Goal: Information Seeking & Learning: Check status

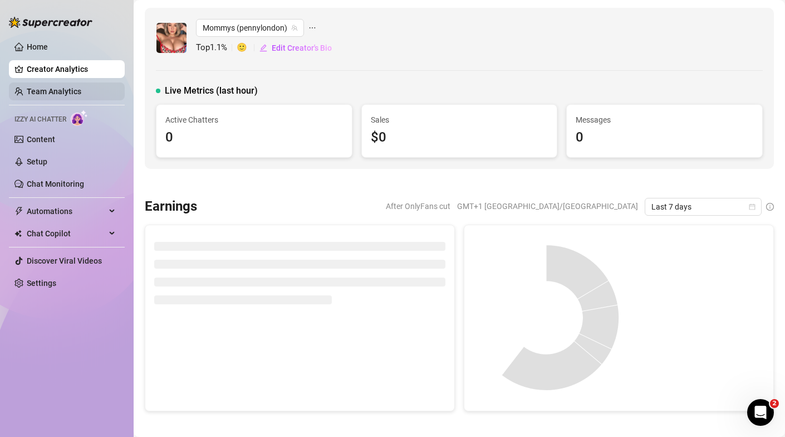
click at [76, 87] on link "Team Analytics" at bounding box center [54, 91] width 55 height 9
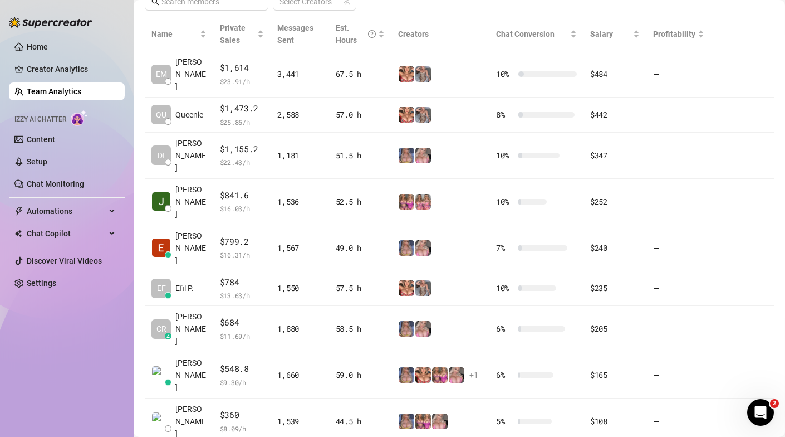
scroll to position [252, 0]
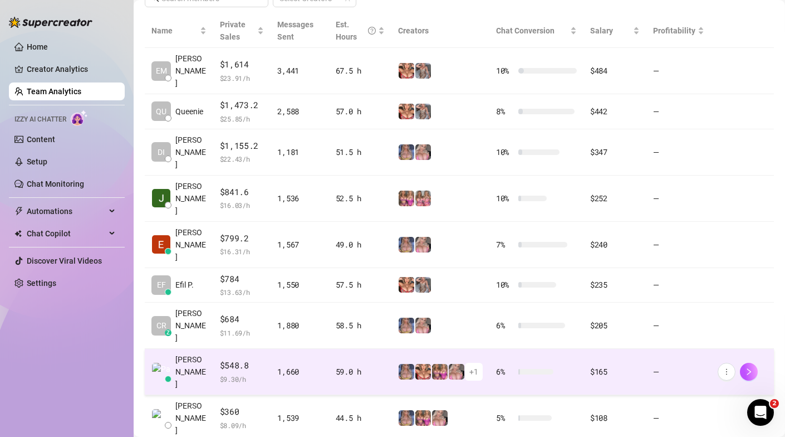
click at [251, 373] on span "$ 9.30 /h" at bounding box center [242, 378] width 45 height 11
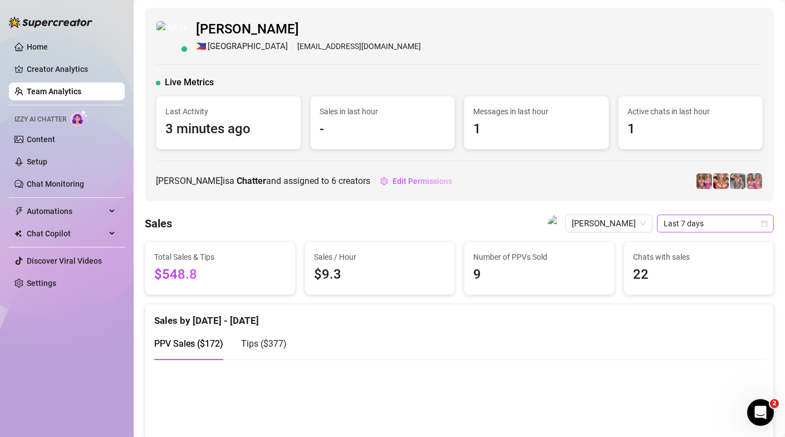
click at [764, 222] on icon "calendar" at bounding box center [764, 223] width 7 height 7
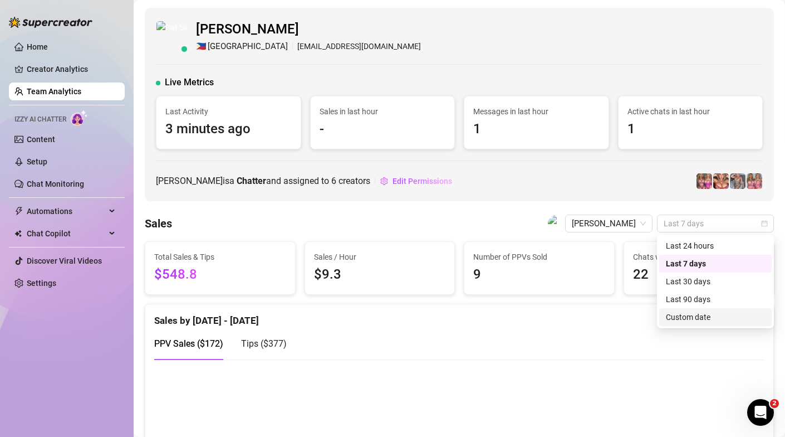
click at [682, 311] on div "Custom date" at bounding box center [715, 317] width 99 height 12
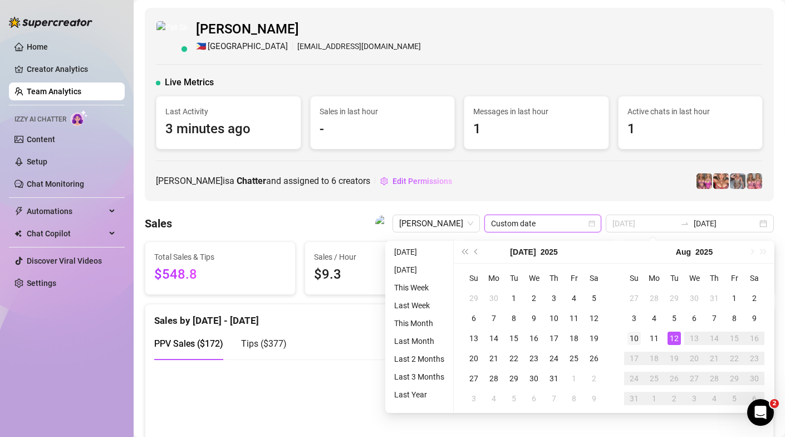
type input "[DATE]"
click at [630, 339] on div "10" at bounding box center [634, 337] width 13 height 13
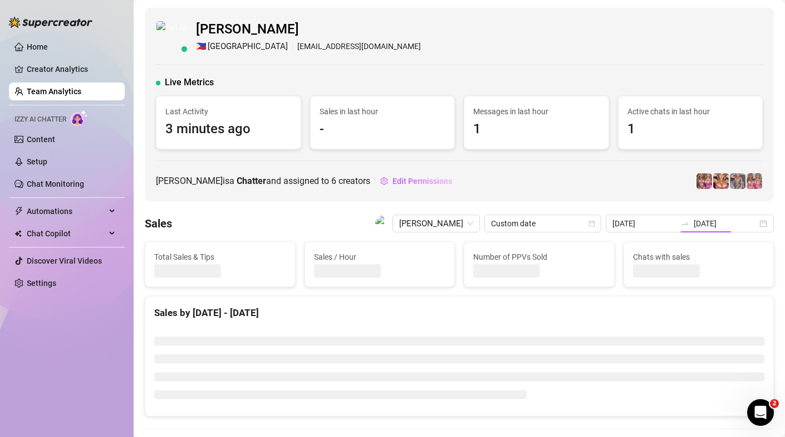
type input "[DATE]"
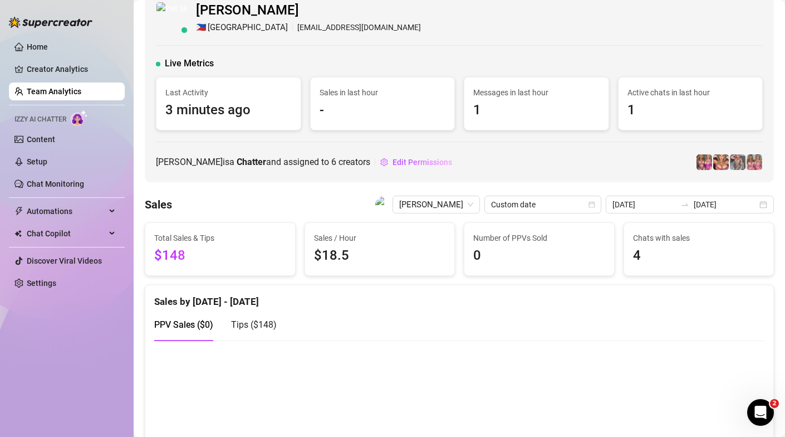
scroll to position [18, 0]
click at [720, 165] on img at bounding box center [721, 163] width 16 height 16
click at [740, 165] on img at bounding box center [738, 163] width 16 height 16
click at [723, 165] on img at bounding box center [721, 163] width 16 height 16
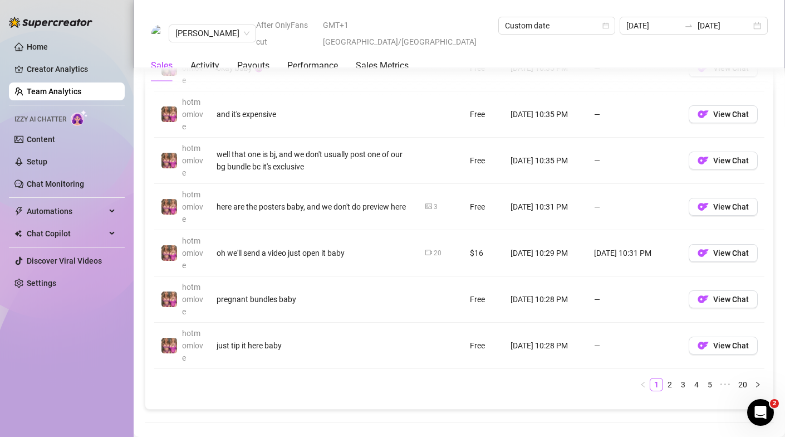
scroll to position [1037, 0]
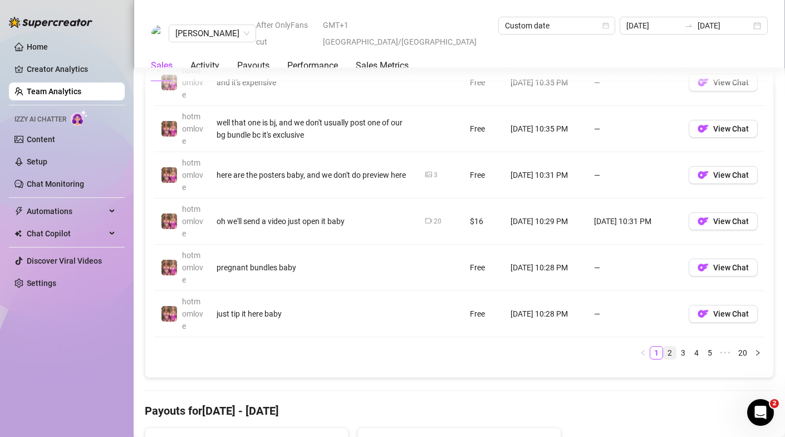
click at [672, 350] on link "2" at bounding box center [670, 352] width 12 height 12
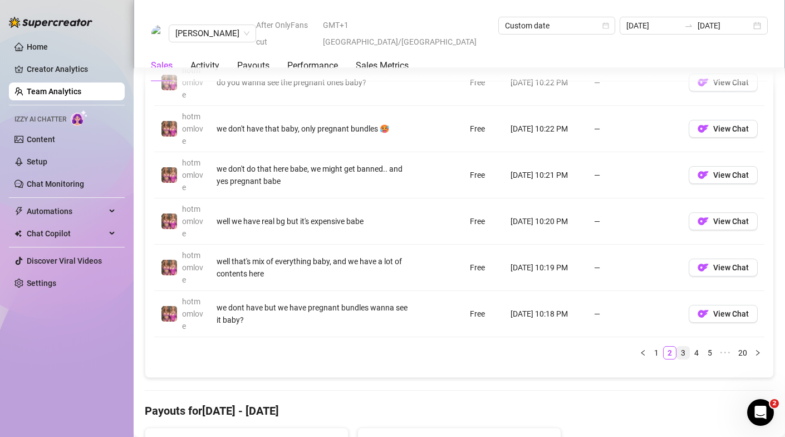
click at [686, 350] on link "3" at bounding box center [683, 352] width 12 height 12
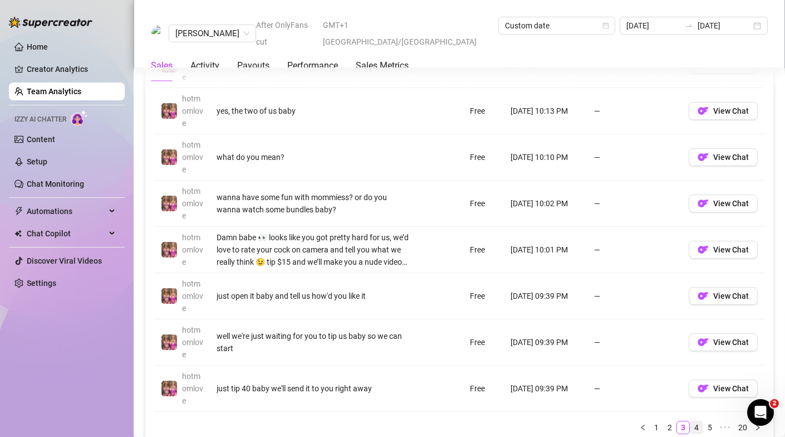
scroll to position [1083, 0]
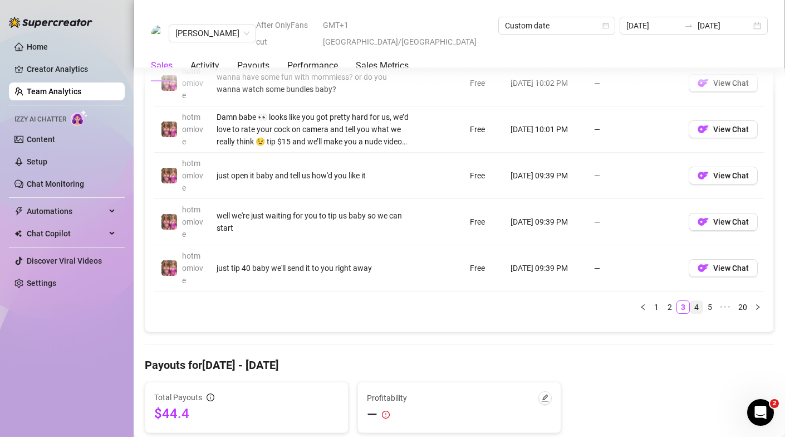
click at [703, 302] on li "4" at bounding box center [696, 306] width 13 height 13
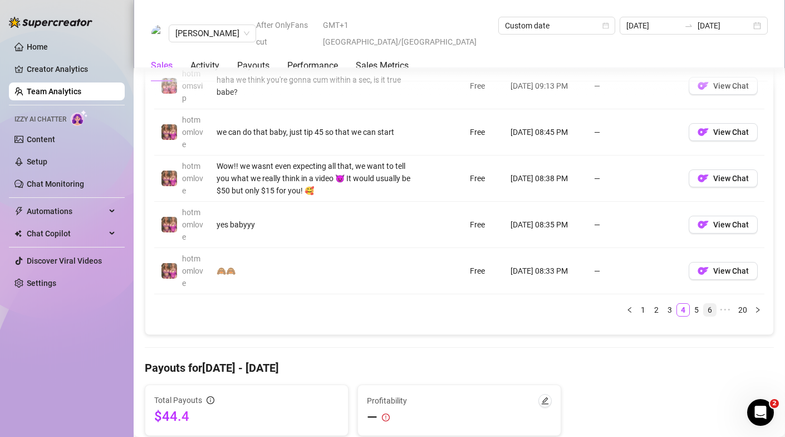
scroll to position [1085, 0]
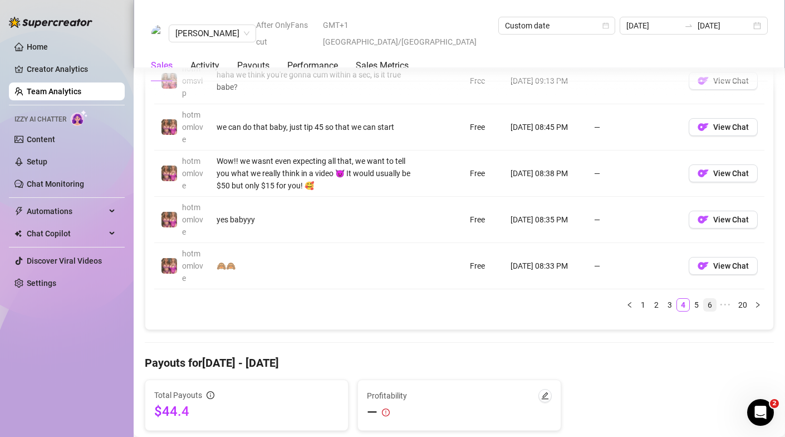
click at [708, 301] on link "6" at bounding box center [710, 304] width 12 height 12
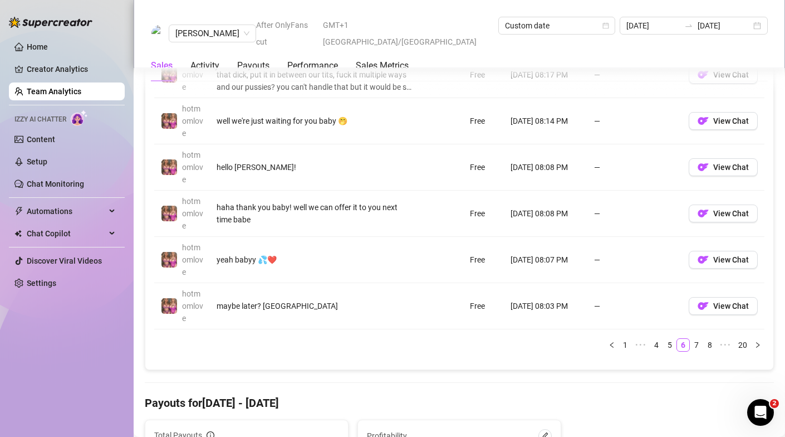
scroll to position [1062, 0]
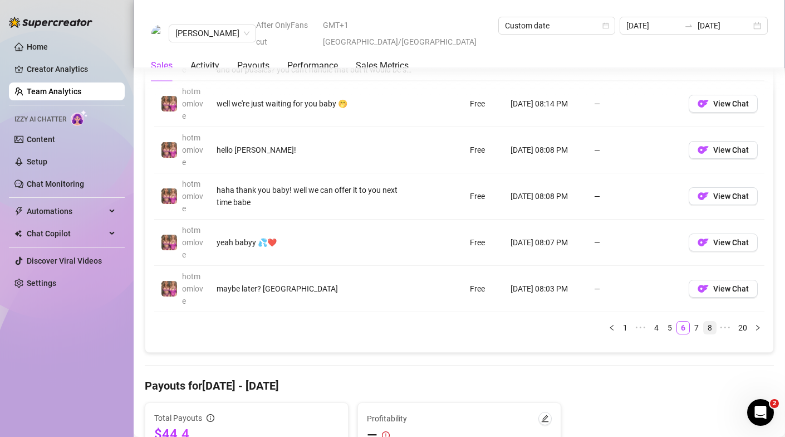
click at [711, 327] on link "8" at bounding box center [710, 327] width 12 height 12
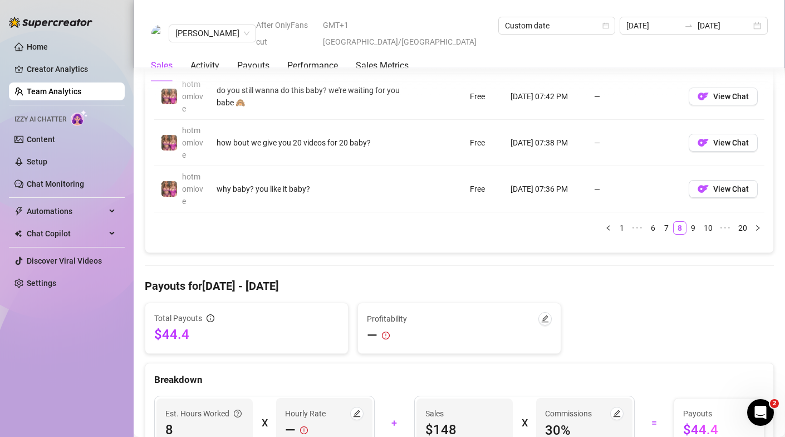
scroll to position [1163, 0]
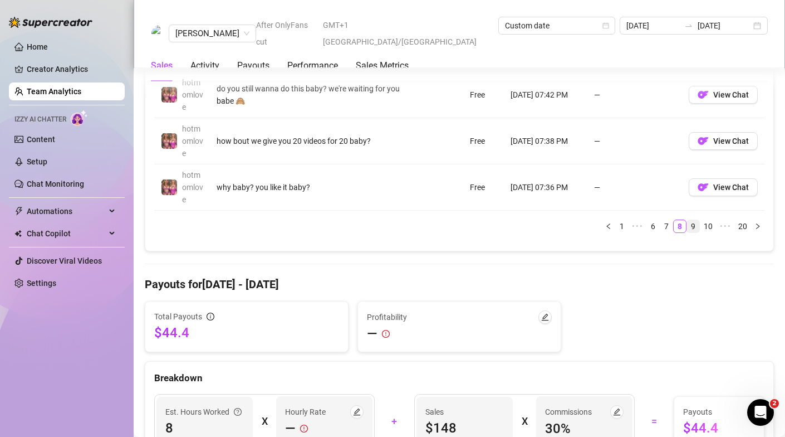
click at [694, 223] on link "9" at bounding box center [693, 226] width 12 height 12
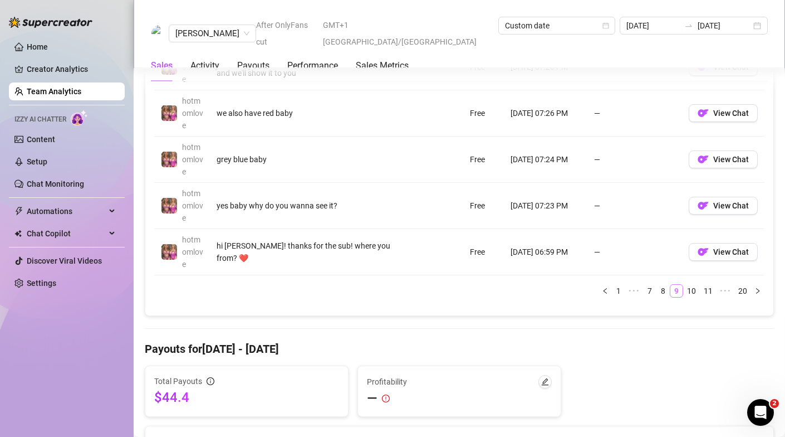
scroll to position [1100, 0]
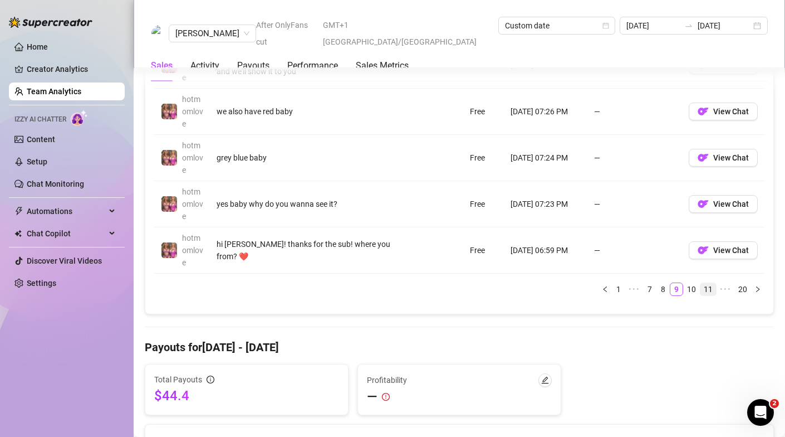
click at [709, 289] on link "11" at bounding box center [709, 289] width 16 height 12
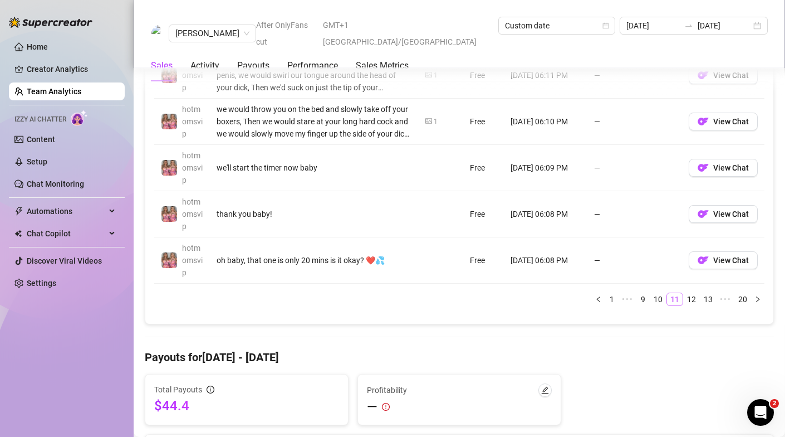
scroll to position [1173, 0]
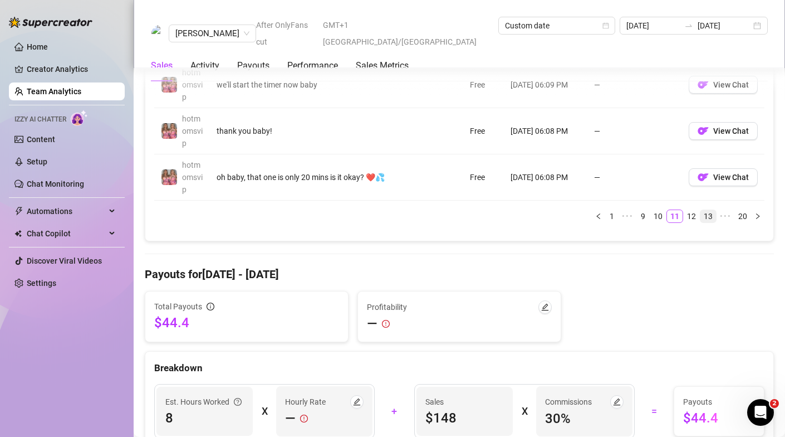
click at [709, 219] on link "13" at bounding box center [709, 216] width 16 height 12
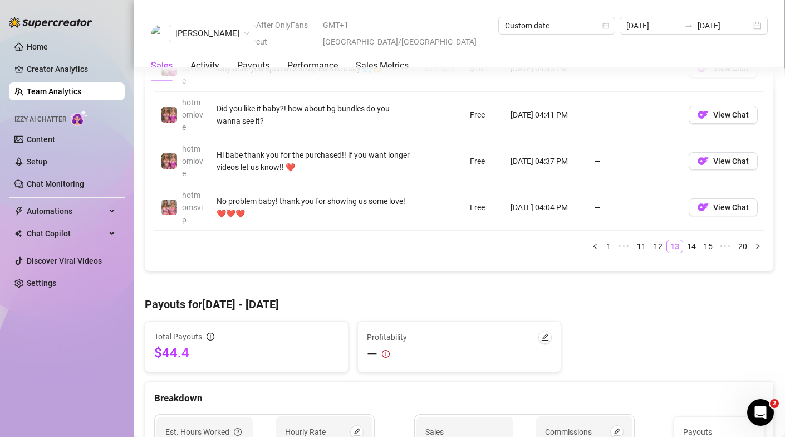
scroll to position [1178, 0]
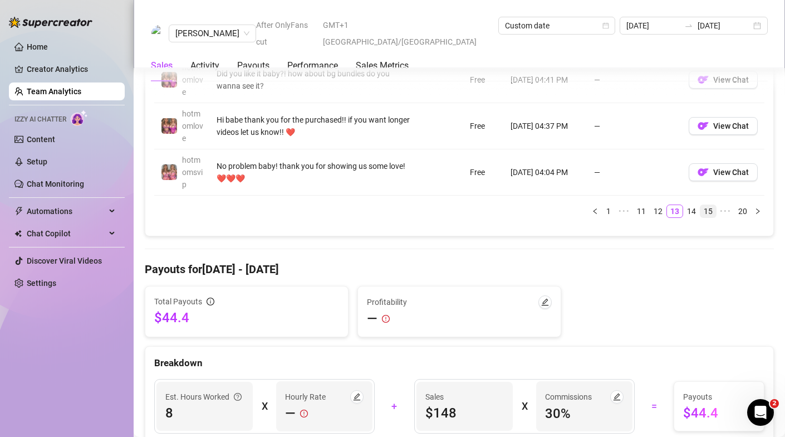
click at [712, 209] on link "15" at bounding box center [709, 211] width 16 height 12
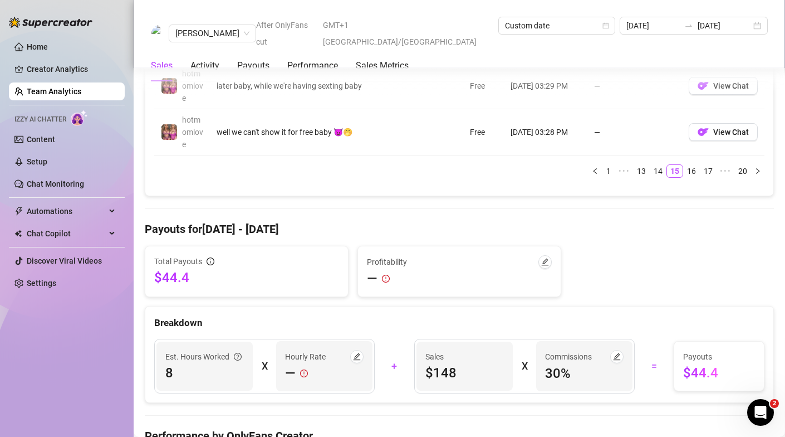
scroll to position [1227, 0]
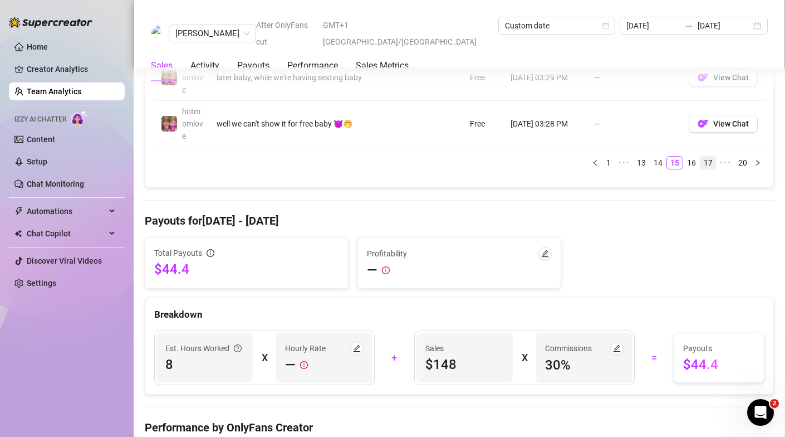
click at [706, 164] on link "17" at bounding box center [709, 162] width 16 height 12
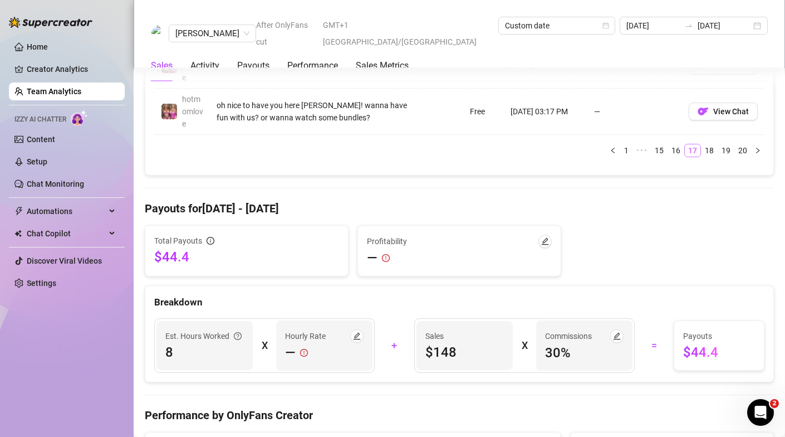
scroll to position [1247, 0]
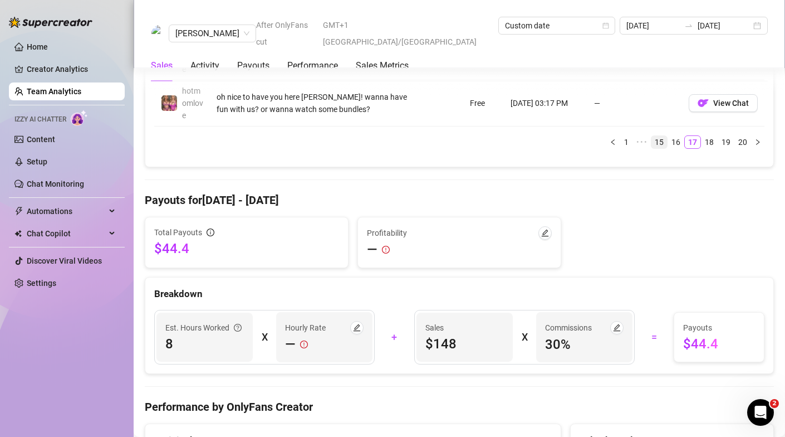
click at [665, 141] on link "15" at bounding box center [660, 142] width 16 height 12
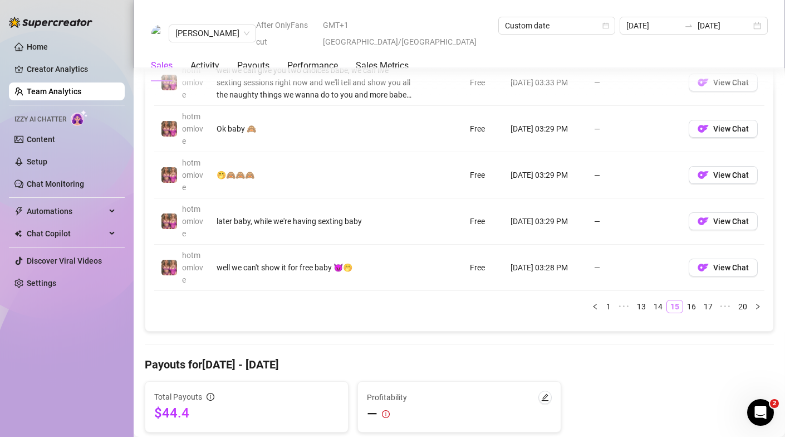
scroll to position [1078, 0]
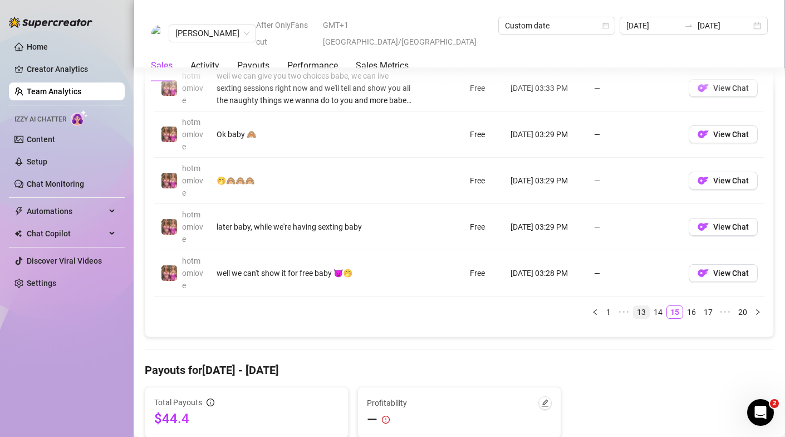
click at [639, 312] on link "13" at bounding box center [642, 312] width 16 height 12
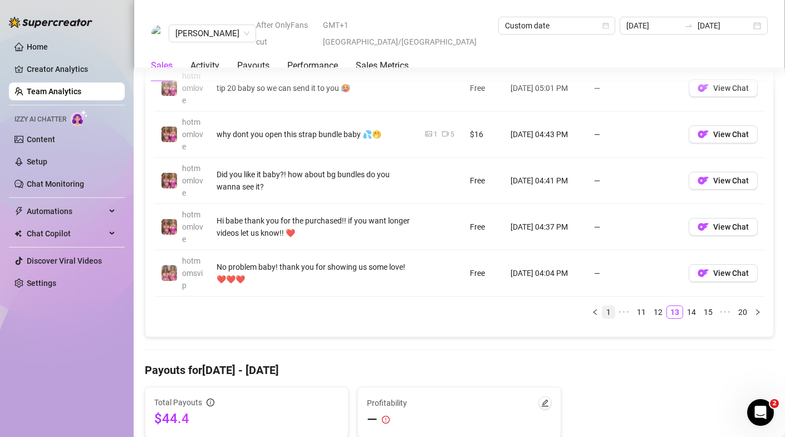
click at [611, 308] on link "1" at bounding box center [609, 312] width 12 height 12
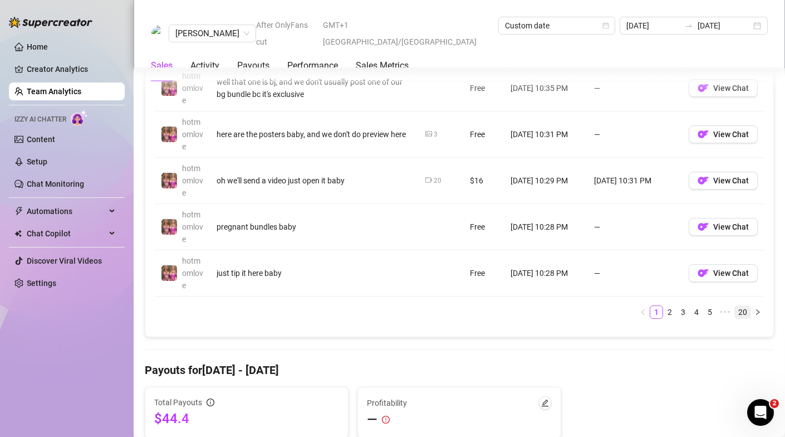
click at [742, 312] on link "20" at bounding box center [743, 312] width 16 height 12
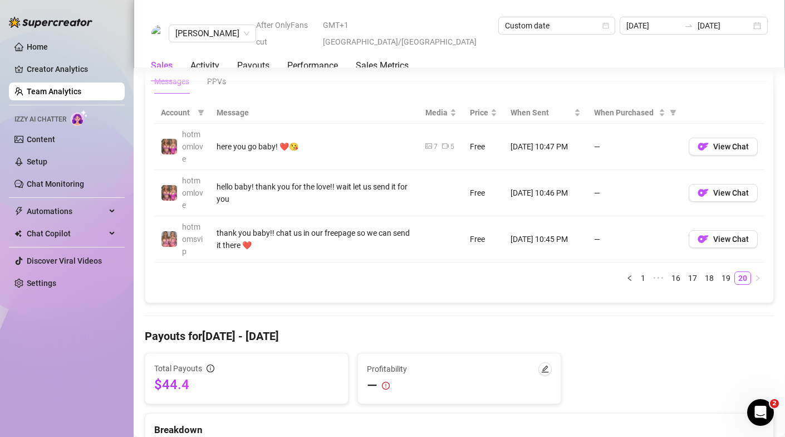
scroll to position [782, 0]
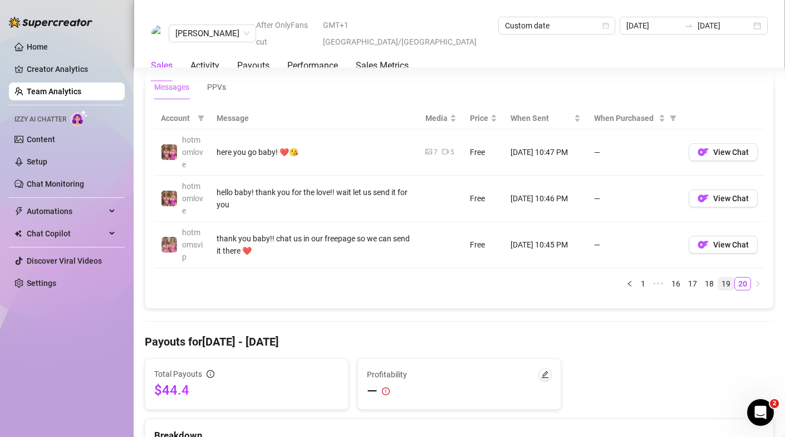
click at [731, 286] on link "19" at bounding box center [726, 283] width 16 height 12
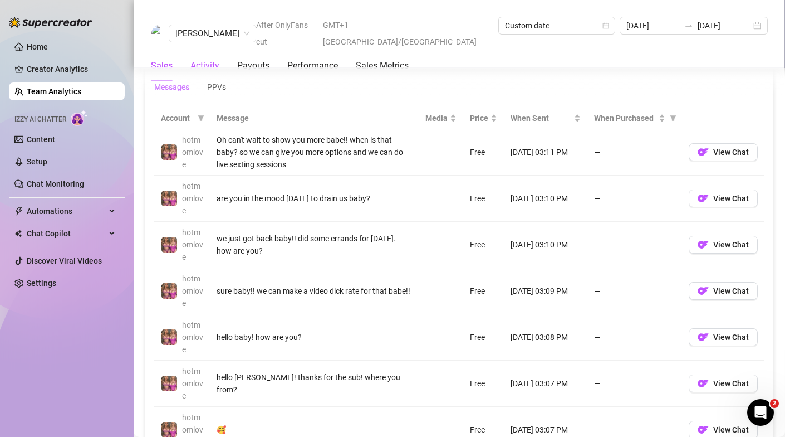
click at [209, 59] on div "Activity" at bounding box center [204, 65] width 29 height 13
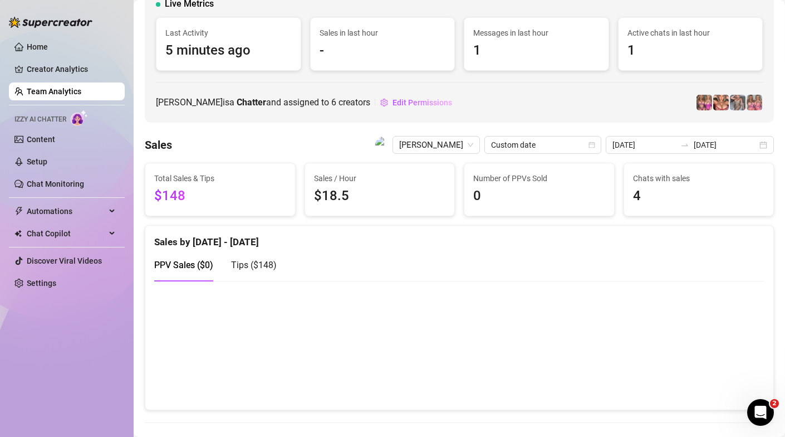
scroll to position [78, 0]
click at [71, 68] on link "Creator Analytics" at bounding box center [71, 69] width 89 height 18
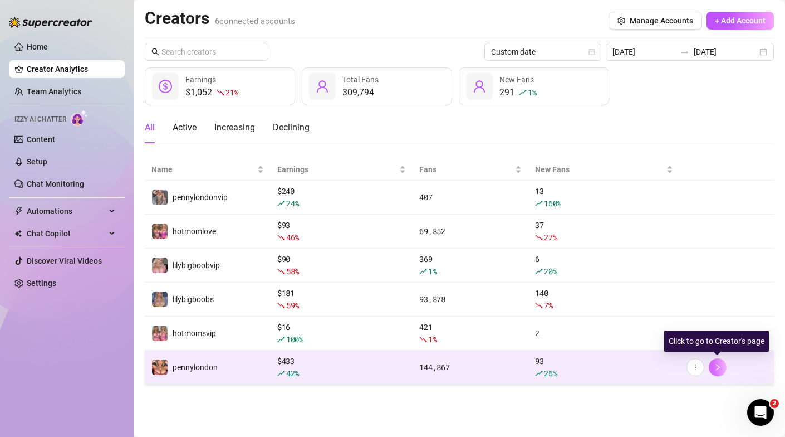
click at [716, 366] on icon "right" at bounding box center [718, 367] width 8 height 8
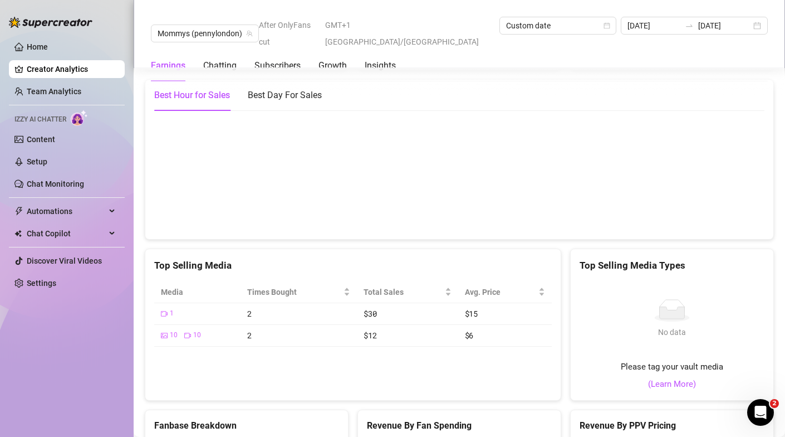
scroll to position [1993, 0]
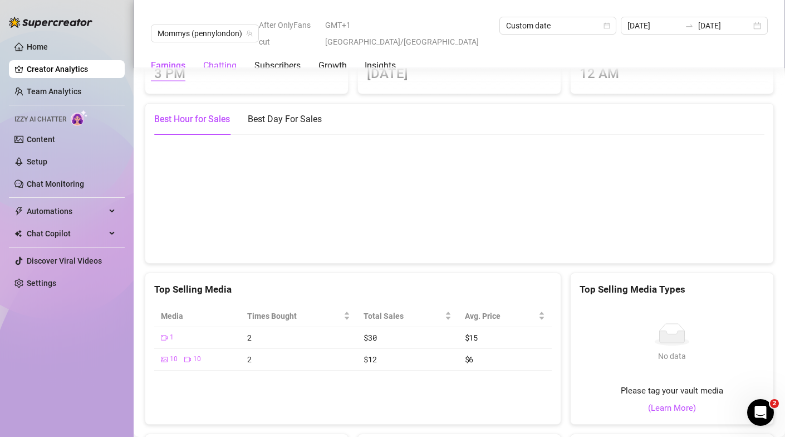
click at [228, 59] on div "Chatting" at bounding box center [219, 65] width 33 height 13
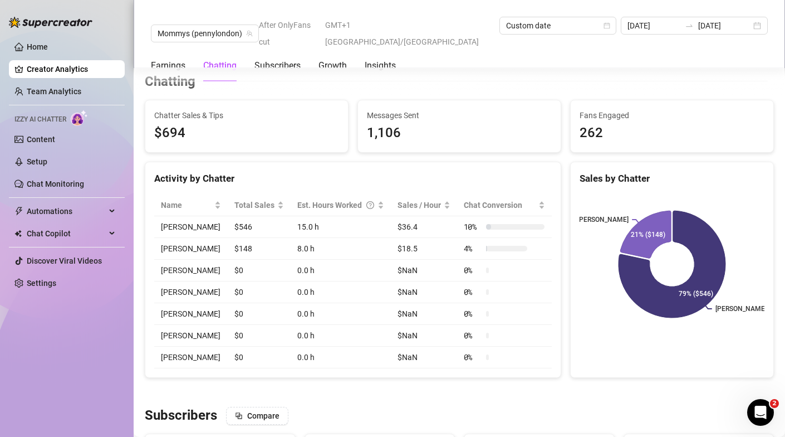
scroll to position [371, 0]
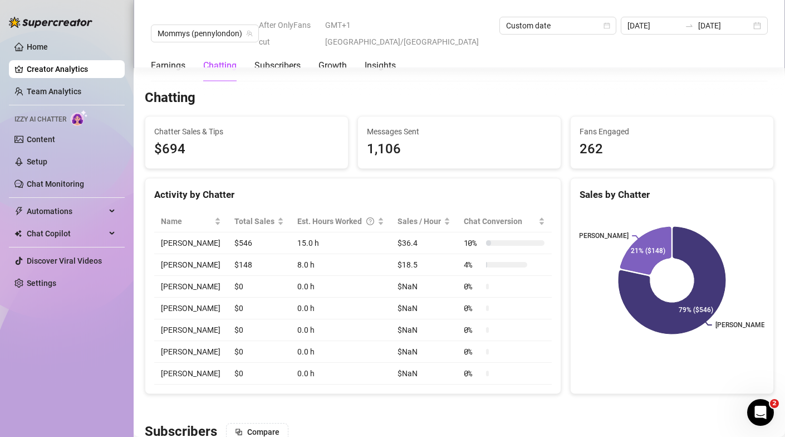
click at [248, 255] on td "$148" at bounding box center [259, 265] width 63 height 22
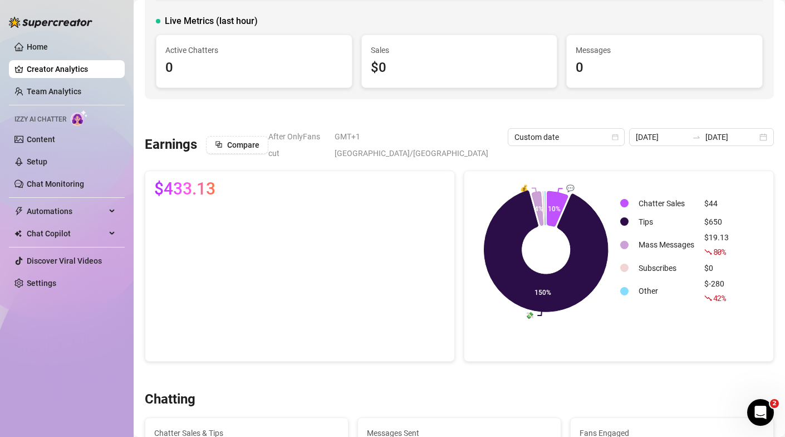
scroll to position [0, 0]
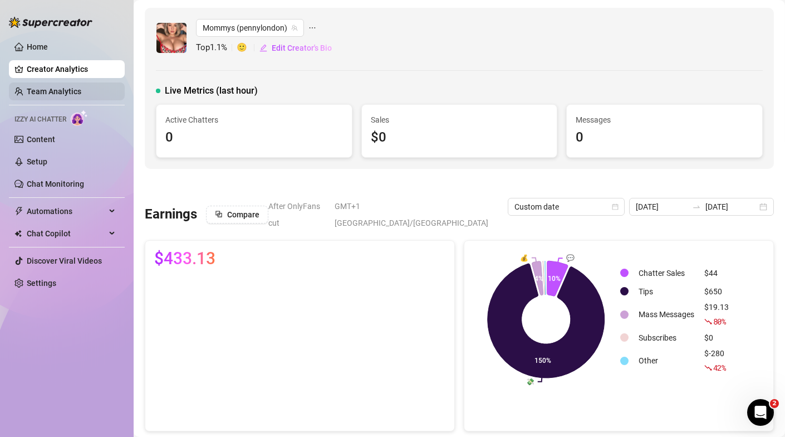
click at [64, 92] on link "Team Analytics" at bounding box center [54, 91] width 55 height 9
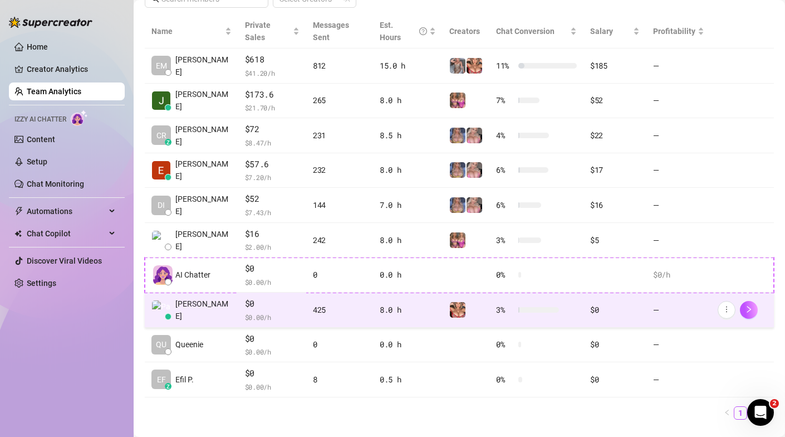
scroll to position [263, 0]
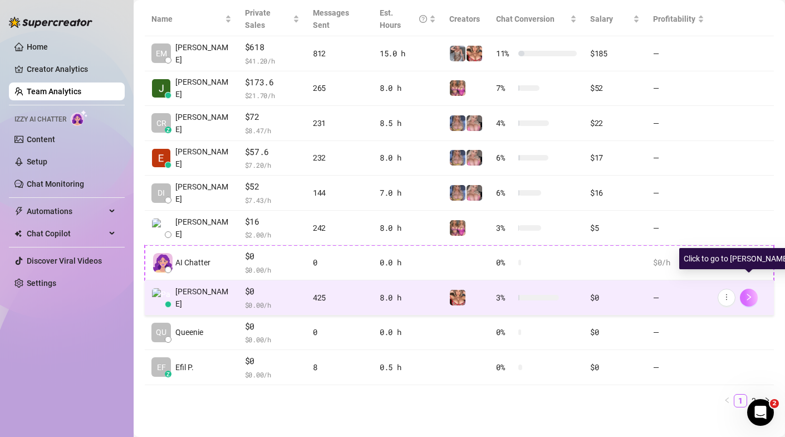
click at [751, 293] on icon "right" at bounding box center [749, 297] width 8 height 8
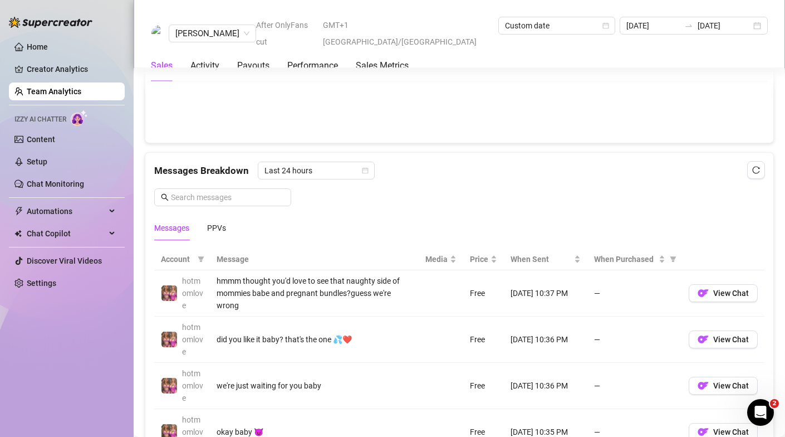
scroll to position [643, 0]
click at [364, 168] on icon "calendar" at bounding box center [366, 170] width 6 height 6
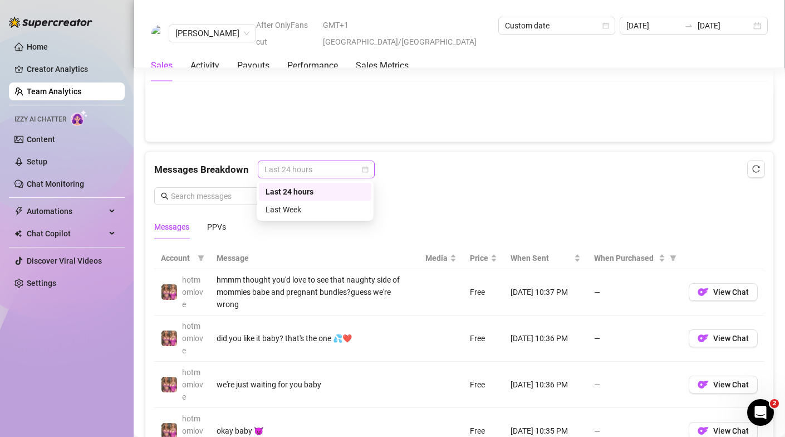
click at [364, 167] on icon "calendar" at bounding box center [366, 170] width 6 height 6
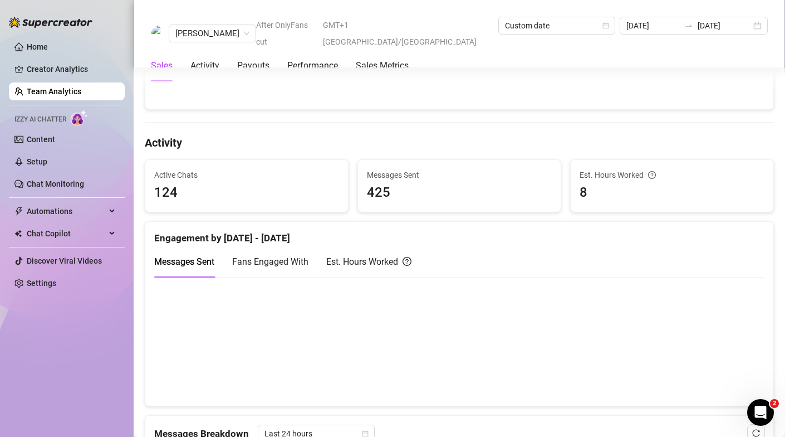
scroll to position [384, 0]
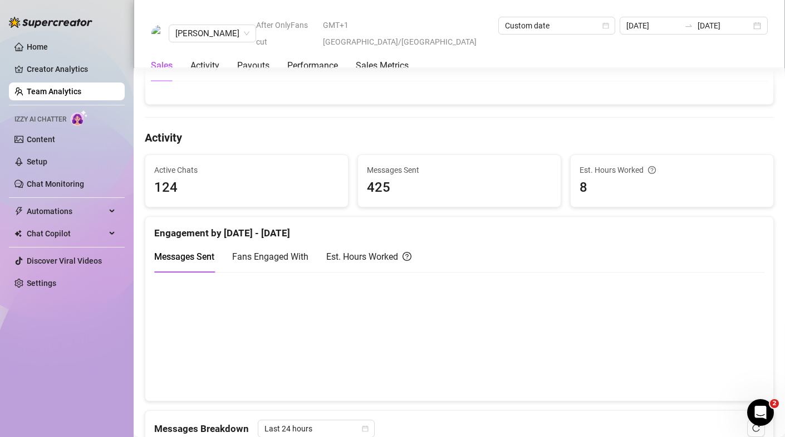
click at [469, 304] on canvas at bounding box center [459, 335] width 610 height 111
click at [468, 326] on canvas at bounding box center [459, 335] width 610 height 111
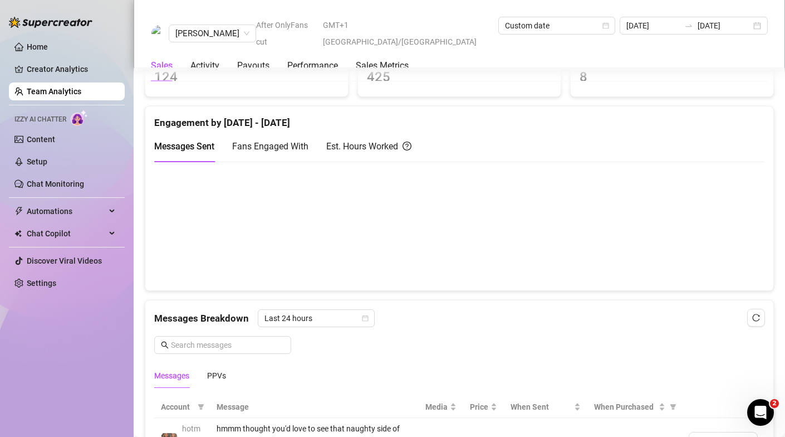
scroll to position [598, 0]
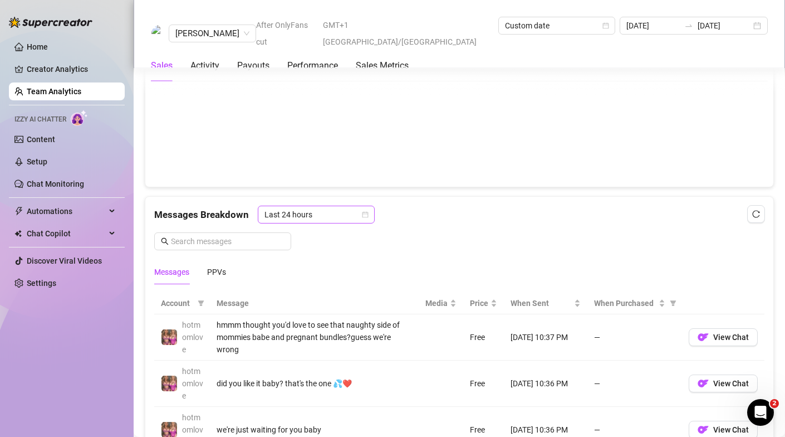
click at [363, 213] on icon "calendar" at bounding box center [365, 214] width 7 height 7
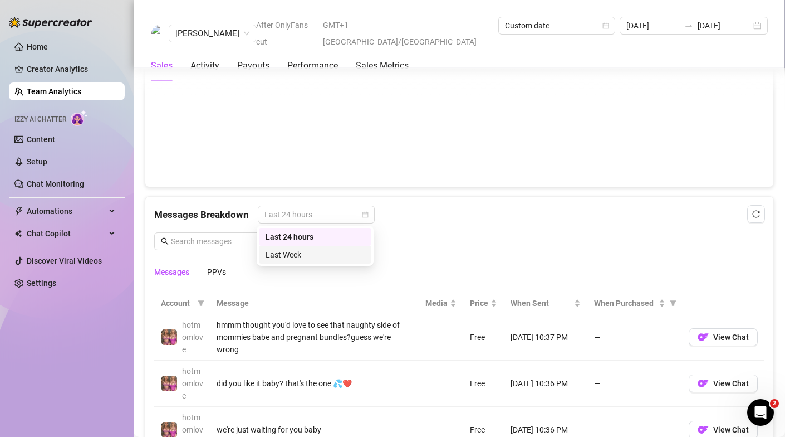
click at [317, 258] on div "Last Week" at bounding box center [315, 254] width 99 height 12
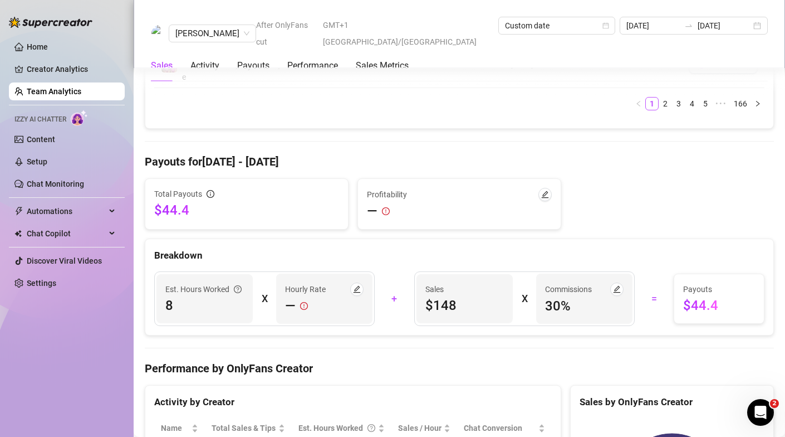
scroll to position [1223, 0]
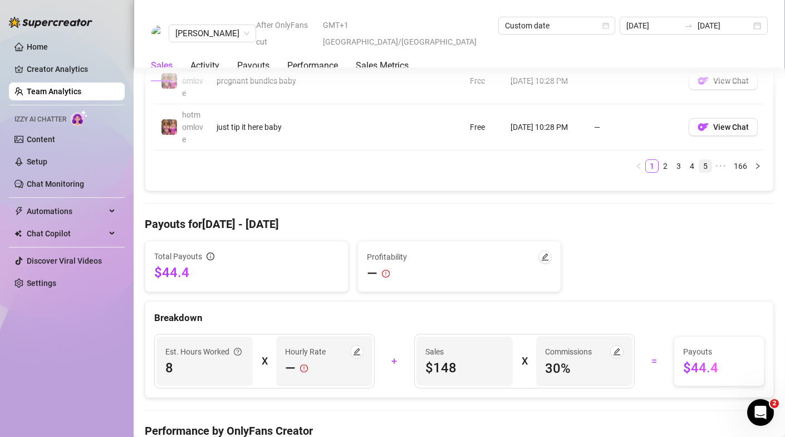
click at [709, 166] on link "5" at bounding box center [705, 166] width 12 height 12
click at [709, 163] on link "7" at bounding box center [705, 166] width 12 height 12
click at [709, 164] on link "9" at bounding box center [705, 166] width 12 height 12
click at [701, 169] on link "11" at bounding box center [704, 166] width 16 height 12
click at [704, 163] on link "13" at bounding box center [704, 166] width 16 height 12
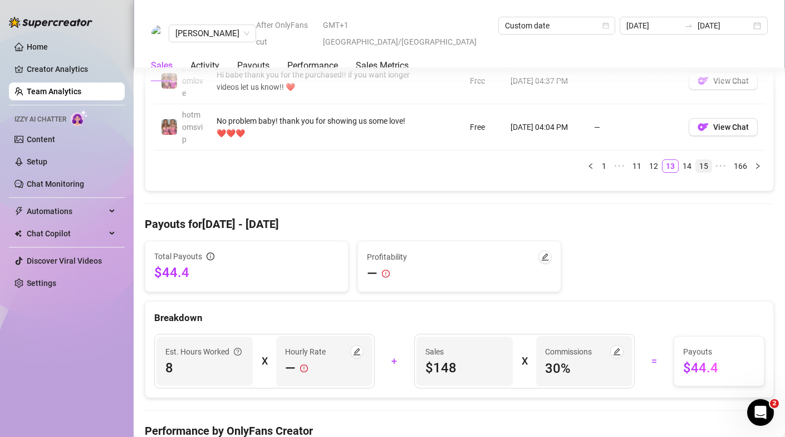
click at [706, 166] on link "15" at bounding box center [704, 166] width 16 height 12
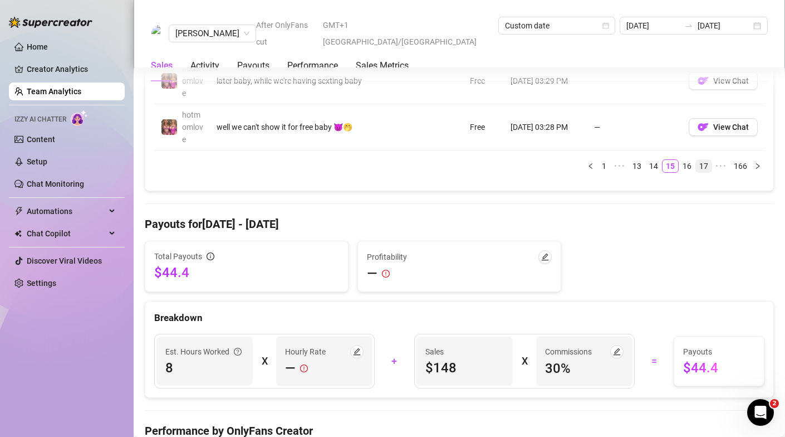
click at [706, 167] on link "17" at bounding box center [704, 166] width 16 height 12
click at [706, 167] on link "19" at bounding box center [704, 166] width 16 height 12
click at [706, 167] on link "21" at bounding box center [704, 166] width 16 height 12
click at [702, 165] on link "23" at bounding box center [704, 166] width 16 height 12
click at [707, 165] on link "25" at bounding box center [704, 166] width 16 height 12
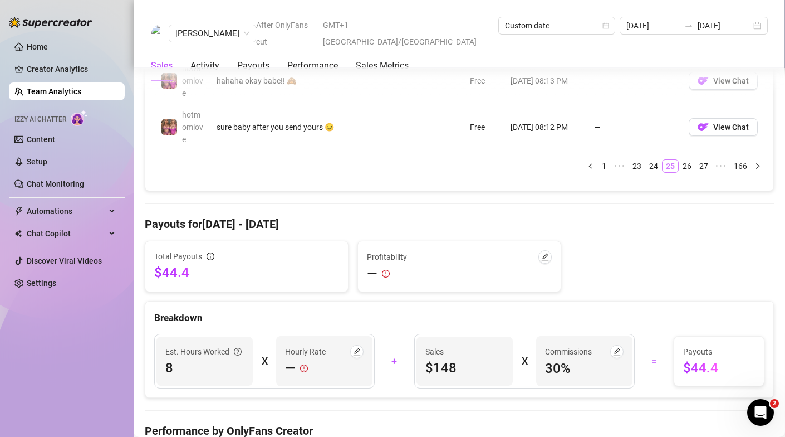
click at [707, 165] on link "27" at bounding box center [704, 166] width 16 height 12
click at [707, 165] on link "29" at bounding box center [704, 166] width 16 height 12
click at [707, 165] on link "31" at bounding box center [704, 166] width 16 height 12
click at [707, 165] on link "33" at bounding box center [704, 166] width 16 height 12
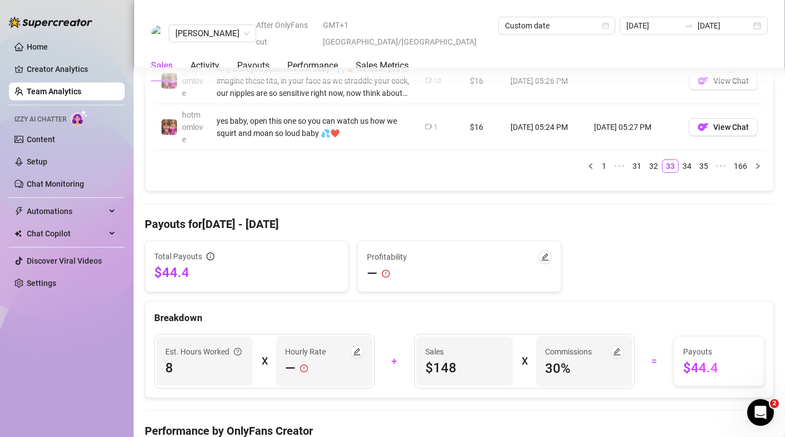
click at [707, 165] on link "35" at bounding box center [704, 166] width 16 height 12
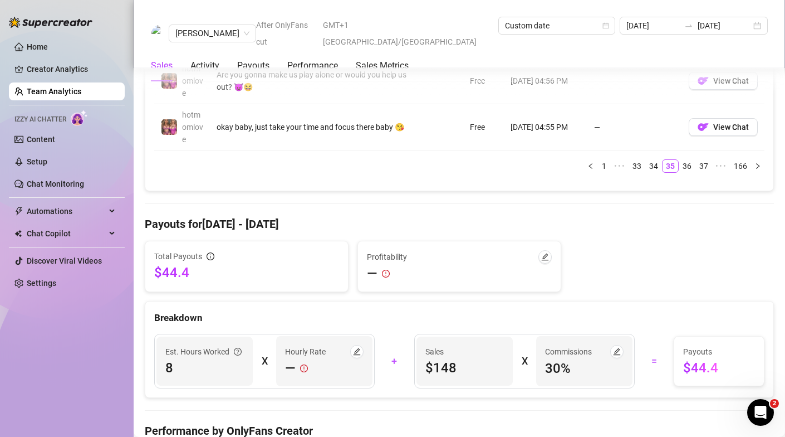
click at [707, 165] on link "37" at bounding box center [704, 166] width 16 height 12
click at [707, 165] on link "39" at bounding box center [704, 166] width 16 height 12
click at [707, 165] on link "41" at bounding box center [704, 166] width 16 height 12
click at [707, 165] on link "43" at bounding box center [704, 166] width 16 height 12
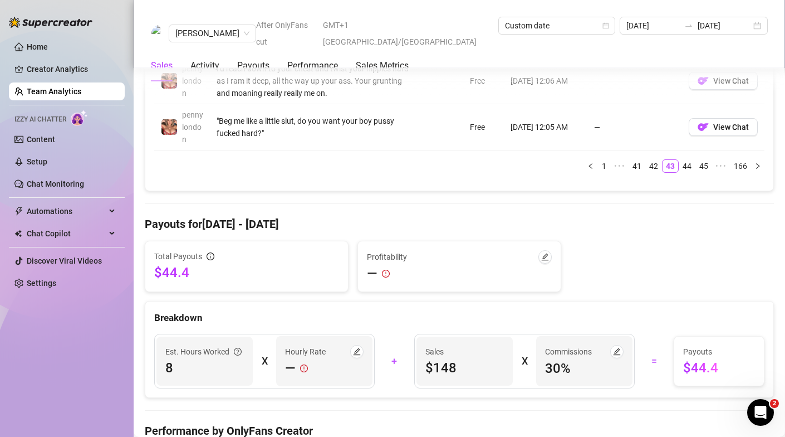
click at [707, 165] on link "45" at bounding box center [704, 166] width 16 height 12
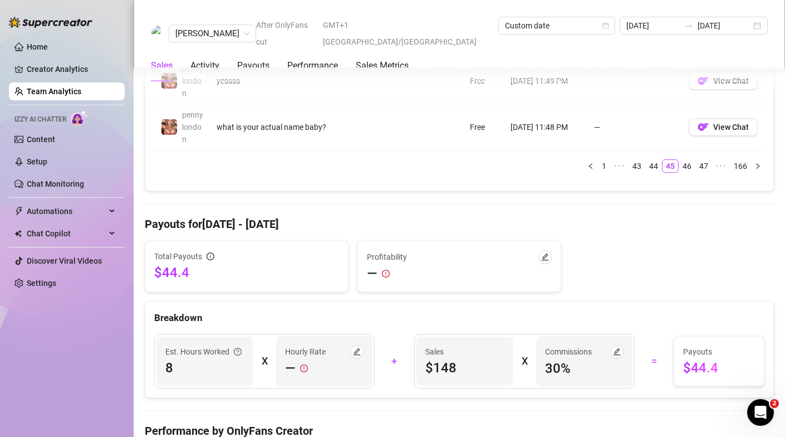
click at [707, 165] on link "47" at bounding box center [704, 166] width 16 height 12
click at [707, 165] on link "49" at bounding box center [704, 166] width 16 height 12
click at [707, 165] on link "51" at bounding box center [704, 166] width 16 height 12
click at [707, 165] on link "53" at bounding box center [704, 166] width 16 height 12
click at [707, 165] on link "55" at bounding box center [704, 166] width 16 height 12
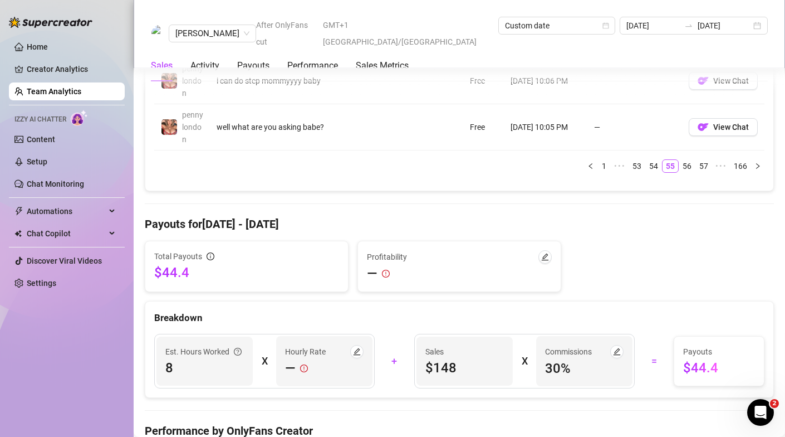
click at [707, 165] on link "57" at bounding box center [704, 166] width 16 height 12
click at [707, 165] on link "59" at bounding box center [704, 166] width 16 height 12
click at [707, 165] on link "61" at bounding box center [704, 166] width 16 height 12
click at [707, 165] on link "63" at bounding box center [704, 166] width 16 height 12
click at [707, 165] on link "65" at bounding box center [704, 166] width 16 height 12
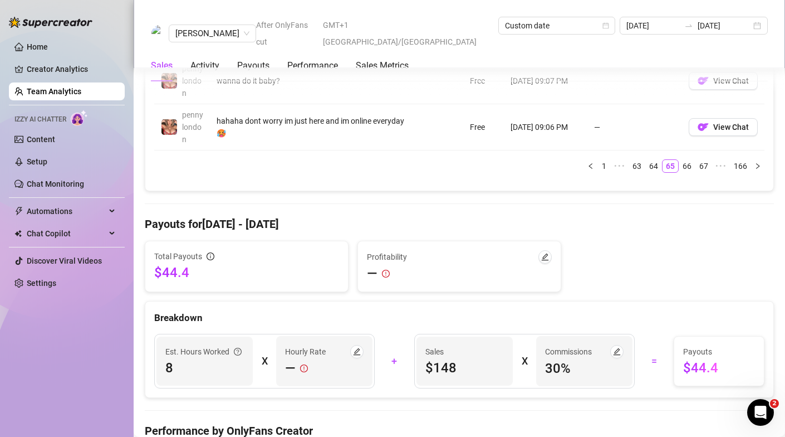
click at [707, 165] on link "67" at bounding box center [704, 166] width 16 height 12
click at [707, 165] on link "69" at bounding box center [704, 166] width 16 height 12
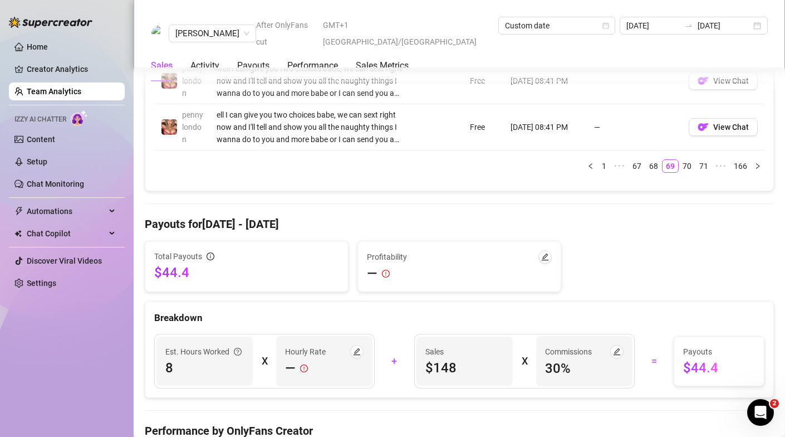
click at [707, 165] on link "71" at bounding box center [704, 166] width 16 height 12
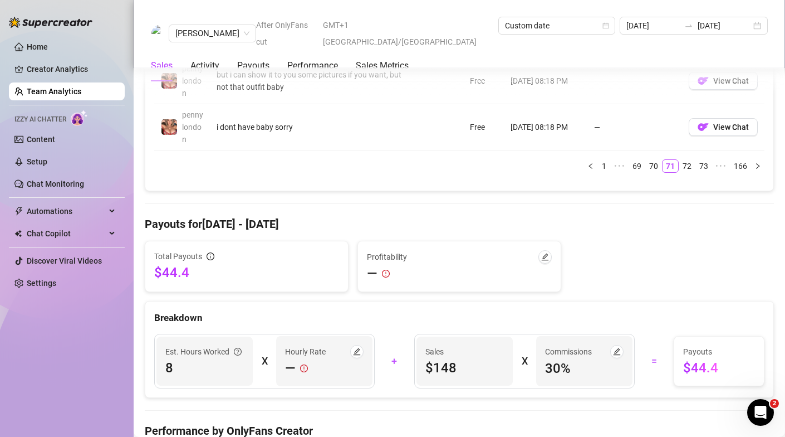
click at [707, 165] on link "73" at bounding box center [704, 166] width 16 height 12
click at [707, 165] on link "75" at bounding box center [704, 166] width 16 height 12
click at [707, 165] on link "77" at bounding box center [704, 166] width 16 height 12
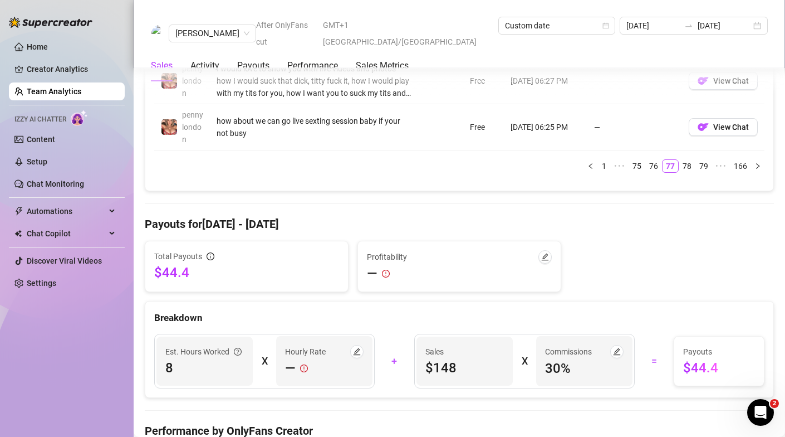
click at [707, 165] on link "79" at bounding box center [704, 166] width 16 height 12
click at [707, 165] on link "81" at bounding box center [704, 166] width 16 height 12
click at [707, 165] on link "83" at bounding box center [704, 166] width 16 height 12
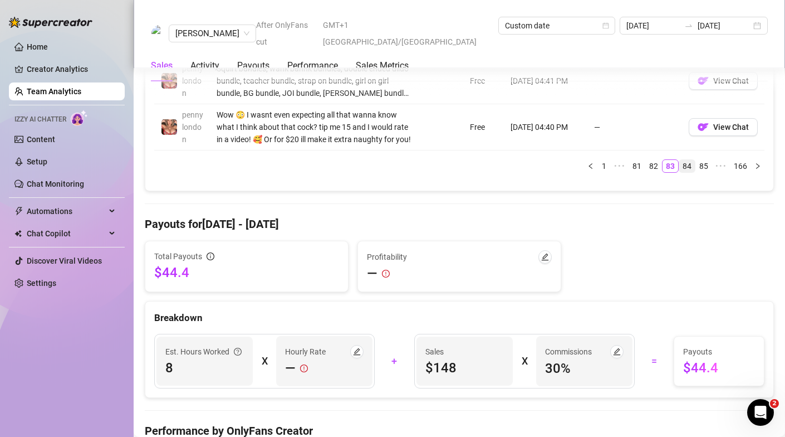
click at [690, 163] on link "84" at bounding box center [687, 166] width 16 height 12
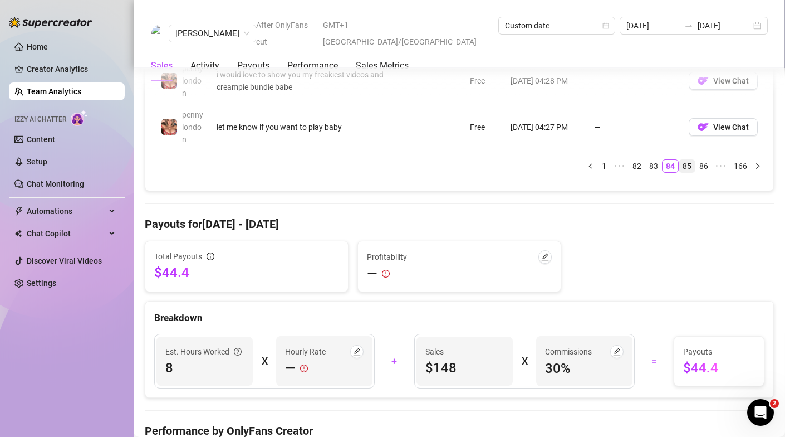
click at [692, 163] on link "85" at bounding box center [687, 166] width 16 height 12
click at [699, 167] on link "87" at bounding box center [704, 166] width 16 height 12
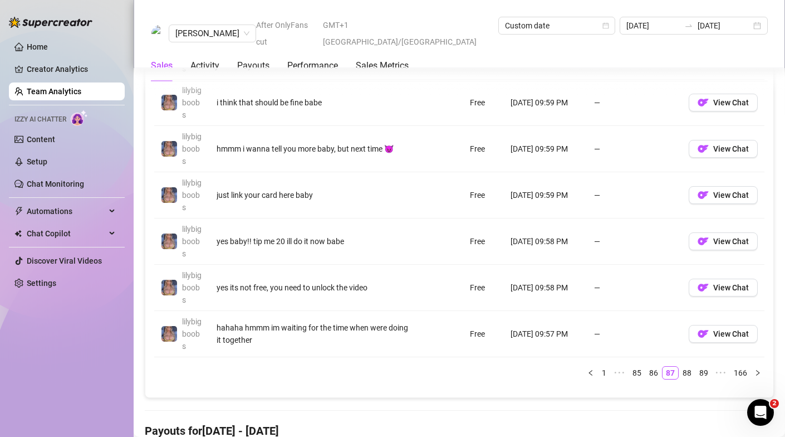
scroll to position [1082, 0]
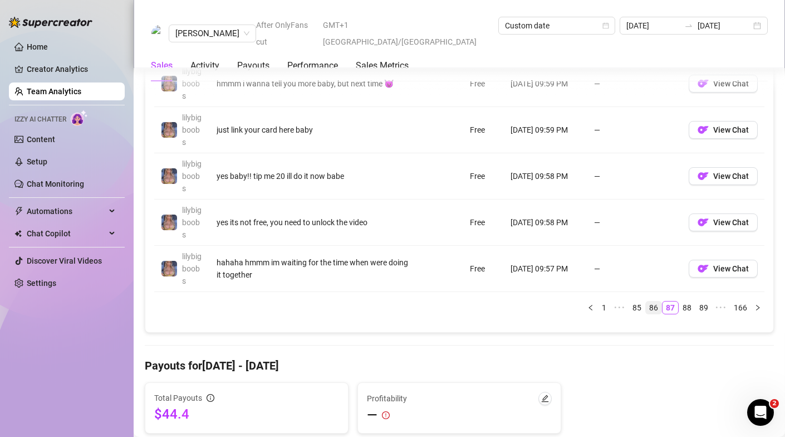
click at [654, 309] on link "86" at bounding box center [654, 307] width 16 height 12
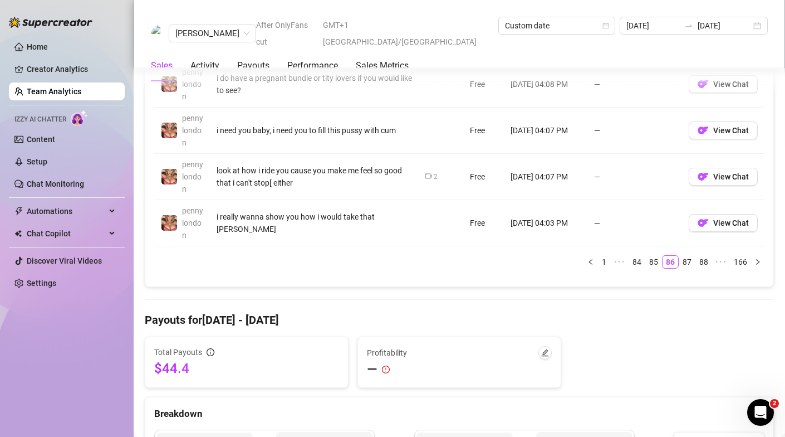
scroll to position [1145, 0]
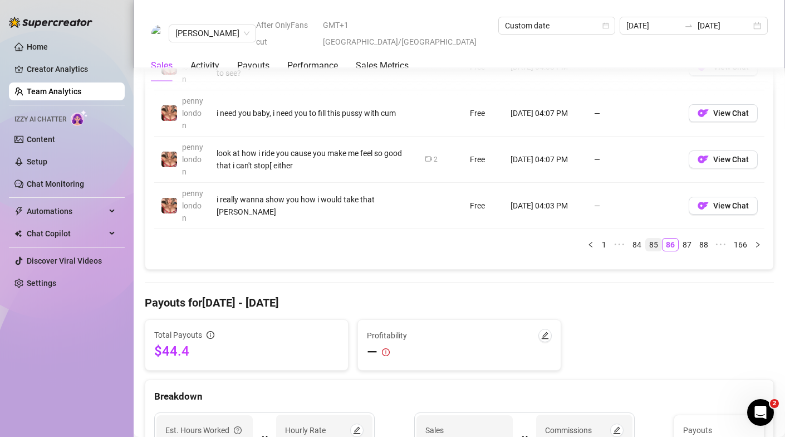
click at [656, 243] on link "85" at bounding box center [654, 244] width 16 height 12
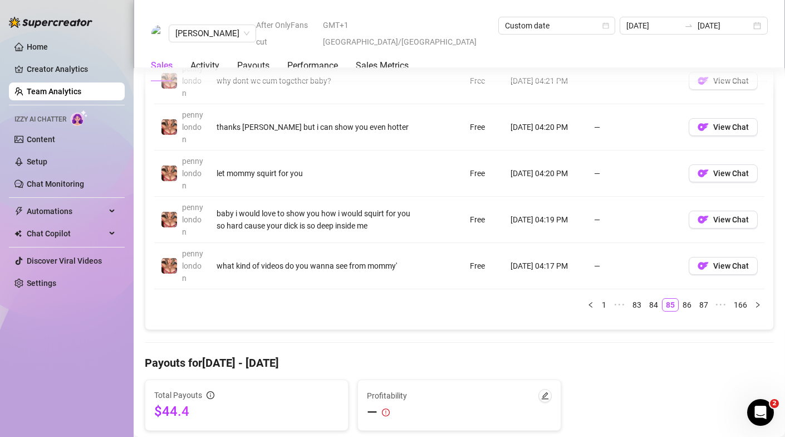
scroll to position [1095, 0]
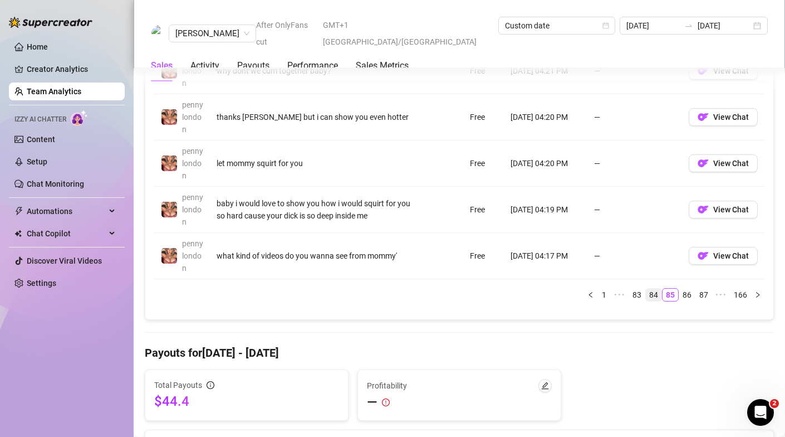
click at [653, 295] on link "84" at bounding box center [654, 294] width 16 height 12
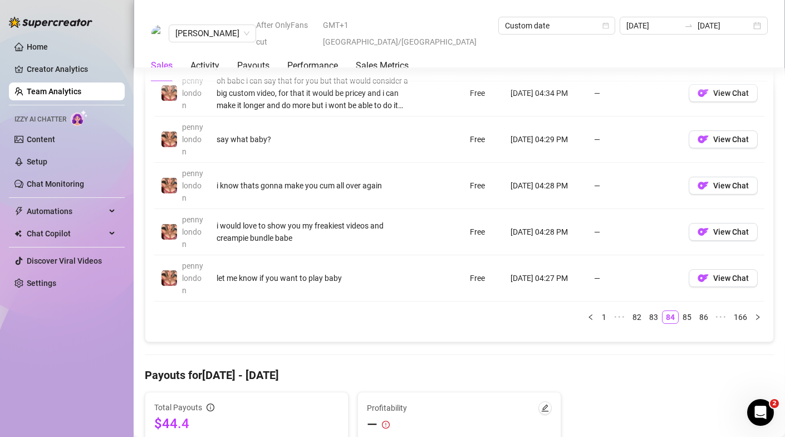
scroll to position [1101, 0]
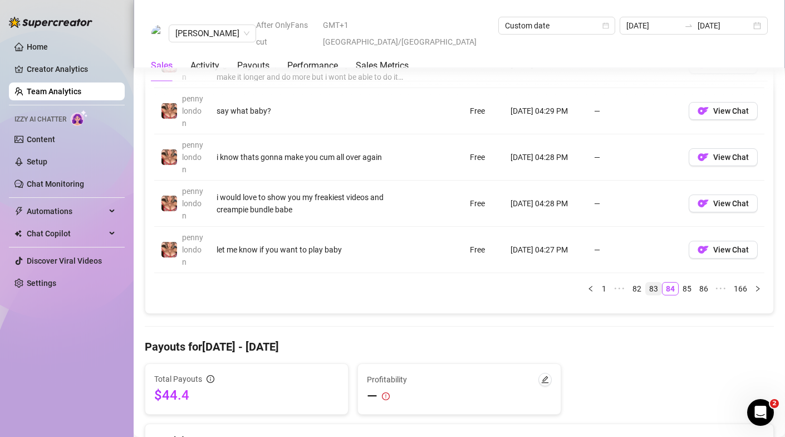
click at [654, 292] on link "83" at bounding box center [654, 288] width 16 height 12
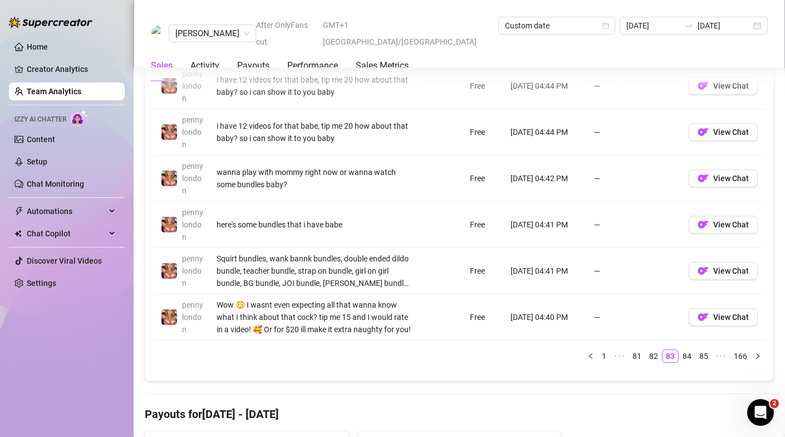
scroll to position [1039, 0]
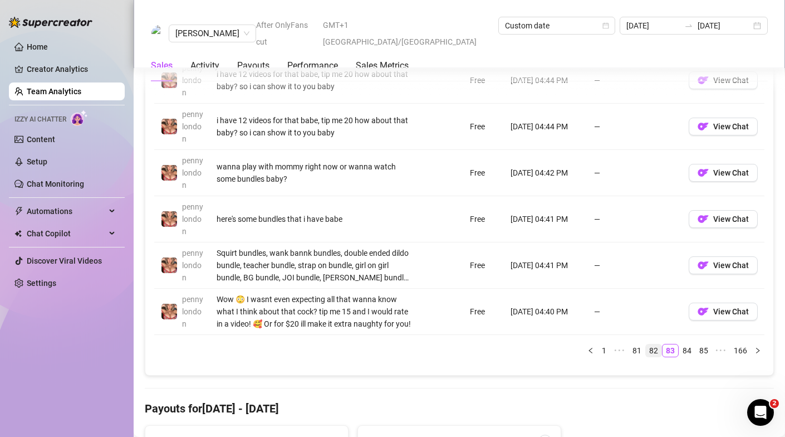
click at [654, 351] on link "82" at bounding box center [654, 350] width 16 height 12
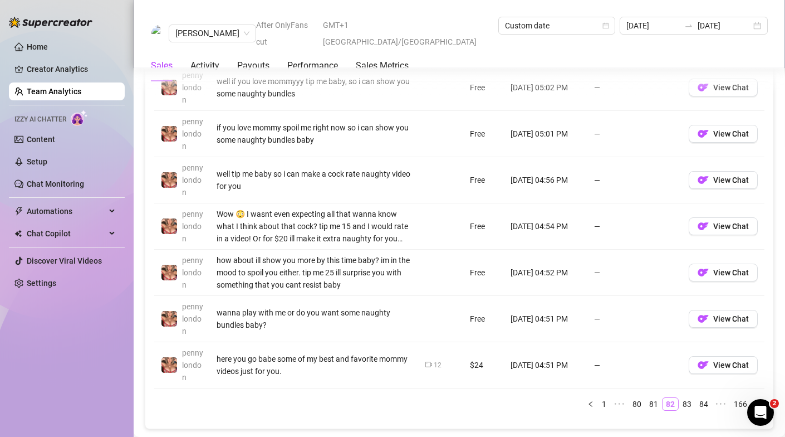
scroll to position [1017, 0]
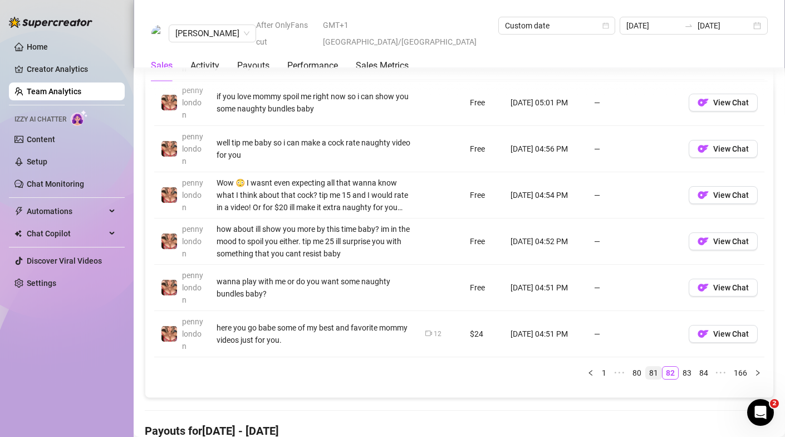
click at [652, 375] on link "81" at bounding box center [654, 372] width 16 height 12
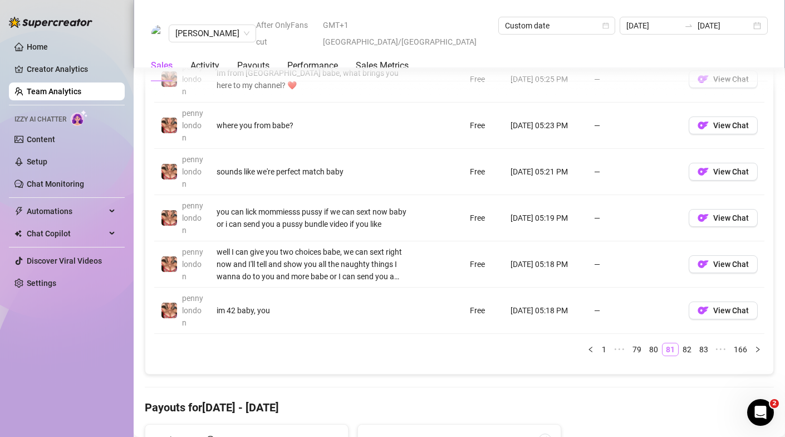
scroll to position [1051, 0]
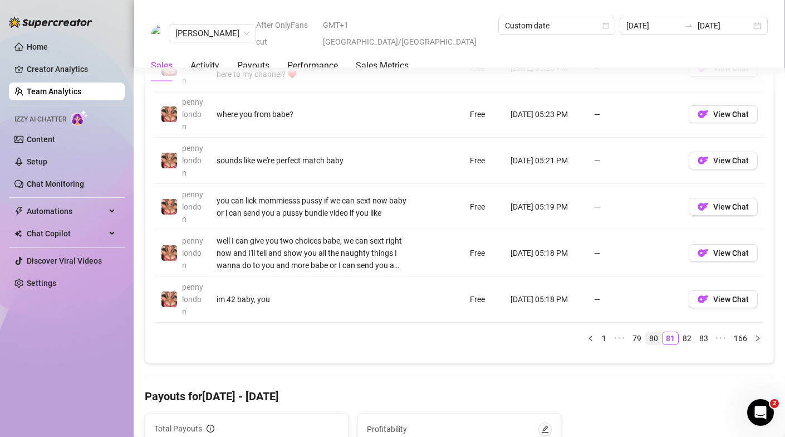
click at [651, 335] on link "80" at bounding box center [654, 338] width 16 height 12
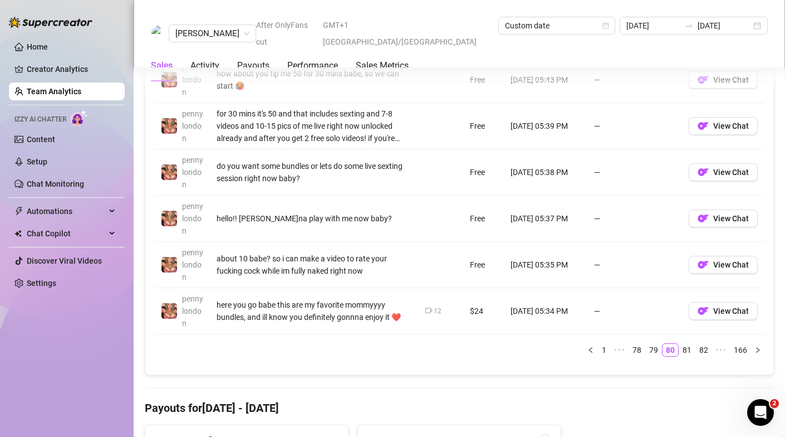
scroll to position [1059, 0]
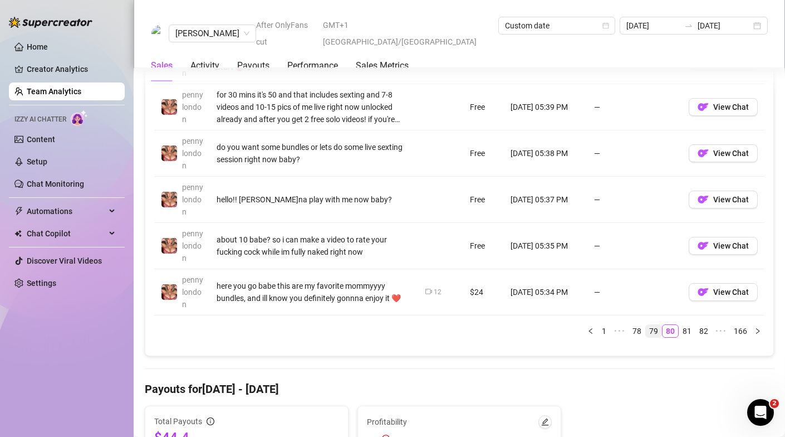
click at [657, 329] on link "79" at bounding box center [654, 331] width 16 height 12
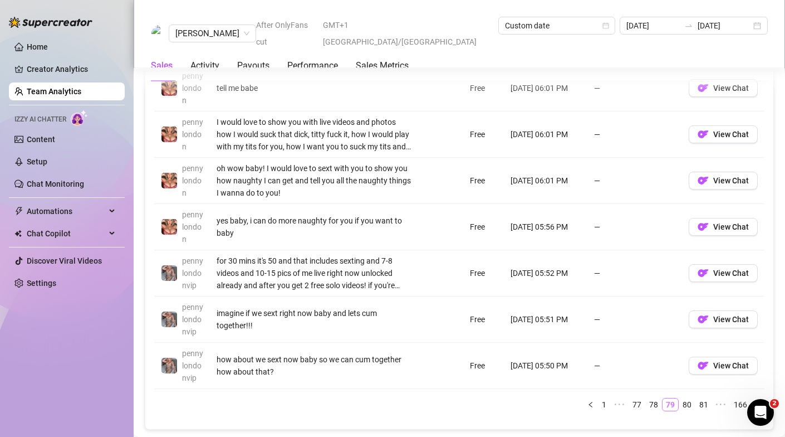
scroll to position [992, 0]
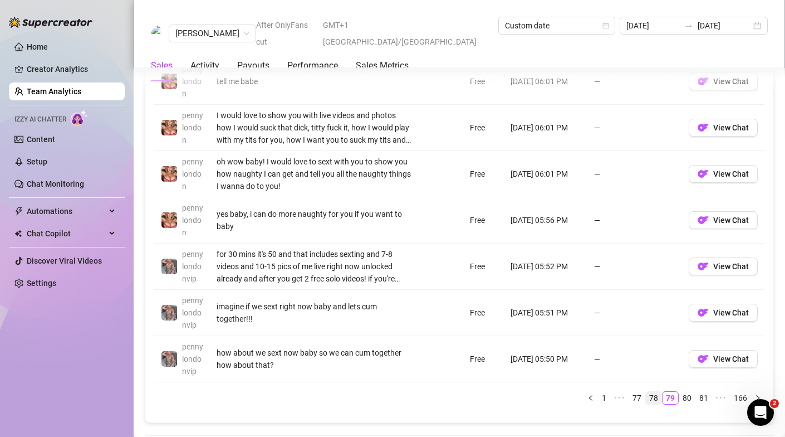
click at [653, 402] on link "78" at bounding box center [654, 397] width 16 height 12
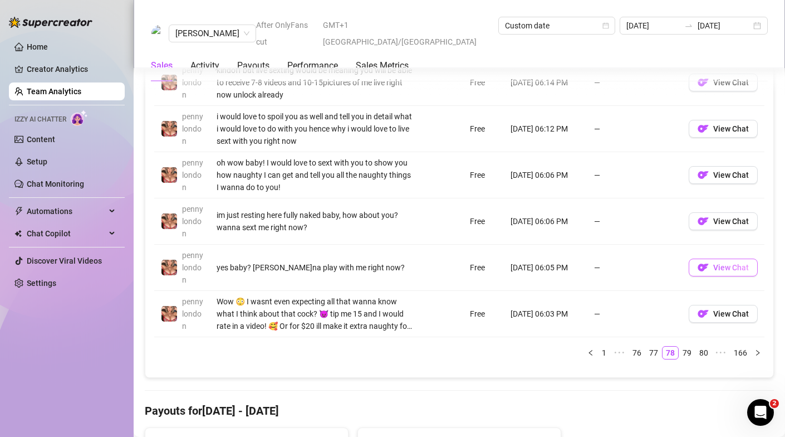
scroll to position [1041, 0]
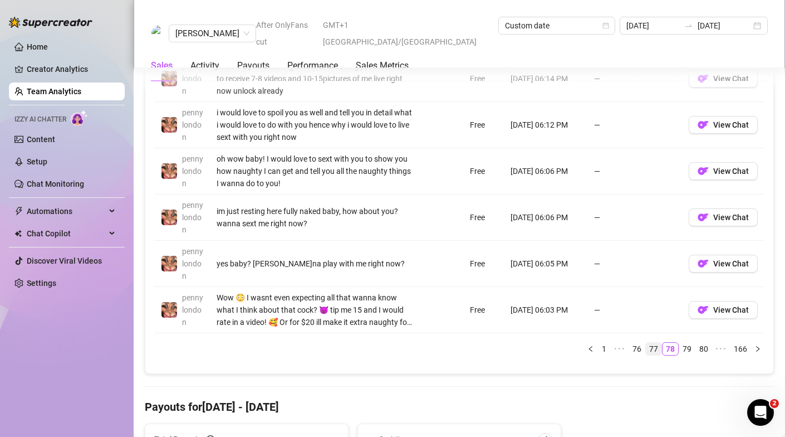
click at [655, 344] on link "77" at bounding box center [654, 348] width 16 height 12
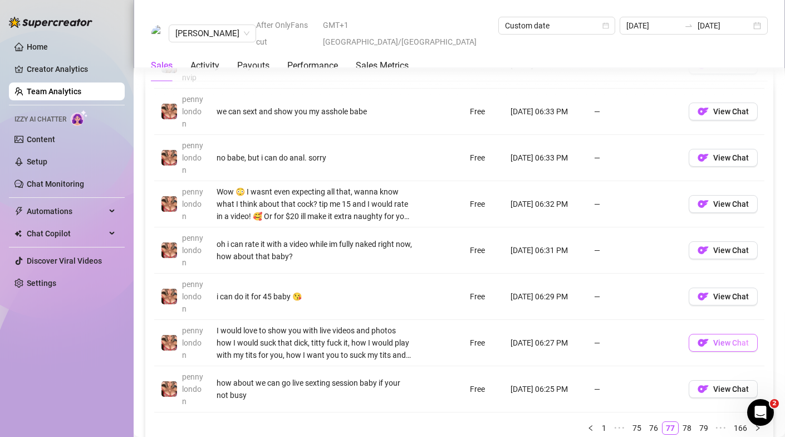
scroll to position [971, 0]
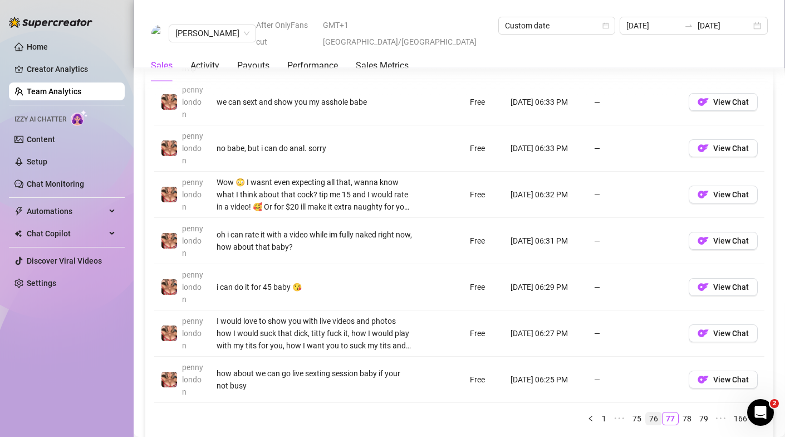
click at [654, 417] on link "76" at bounding box center [654, 418] width 16 height 12
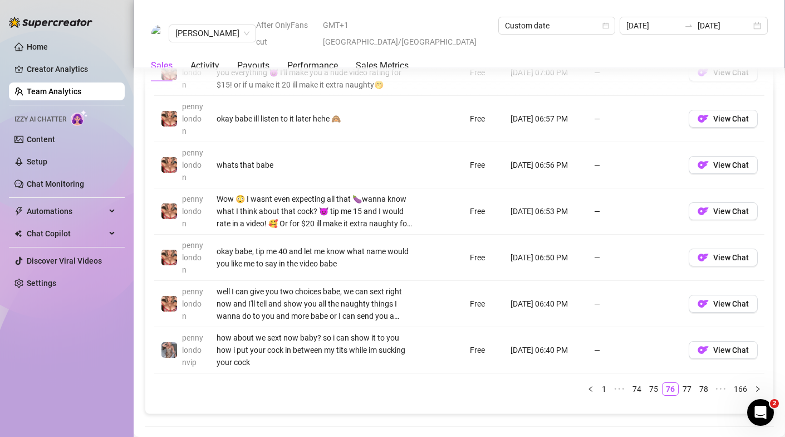
scroll to position [1028, 0]
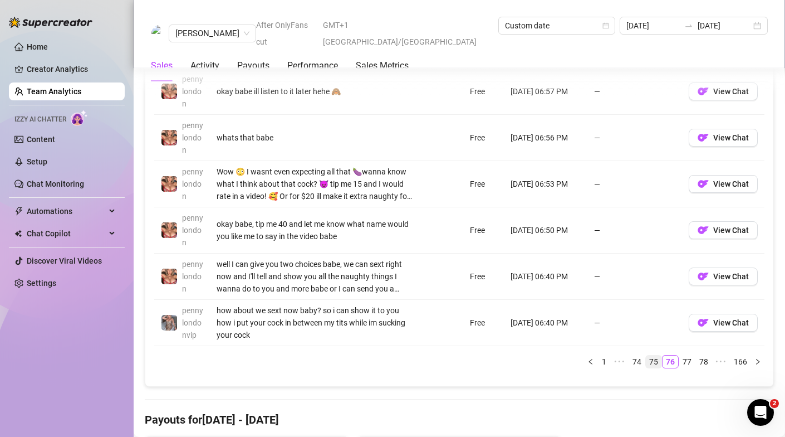
click at [654, 357] on link "75" at bounding box center [654, 361] width 16 height 12
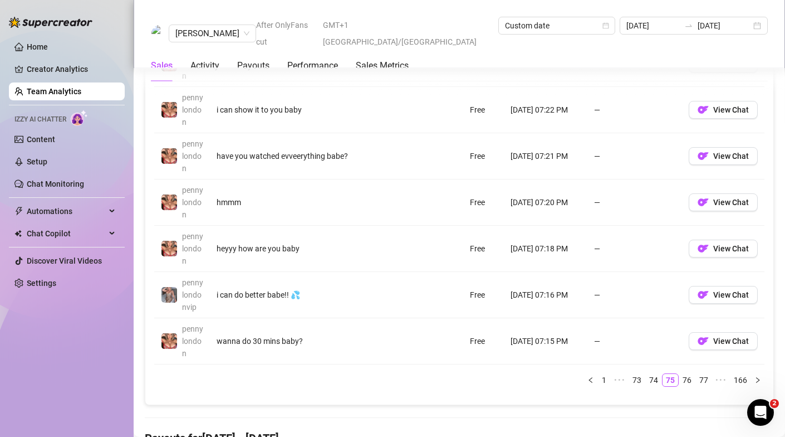
scroll to position [1010, 0]
click at [656, 379] on link "74" at bounding box center [654, 379] width 16 height 12
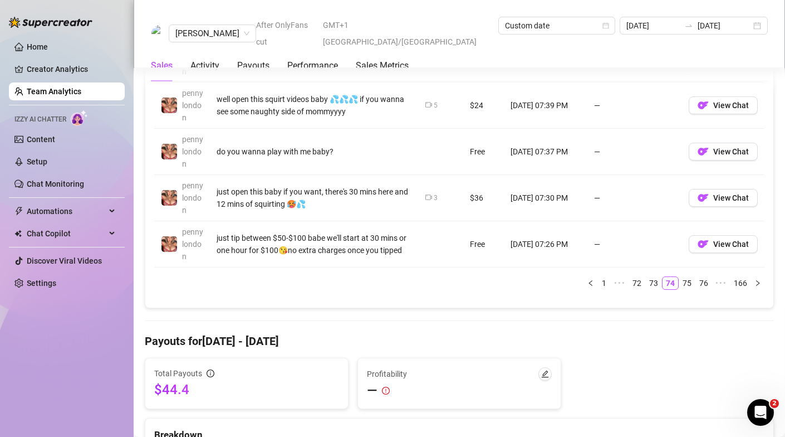
scroll to position [1112, 0]
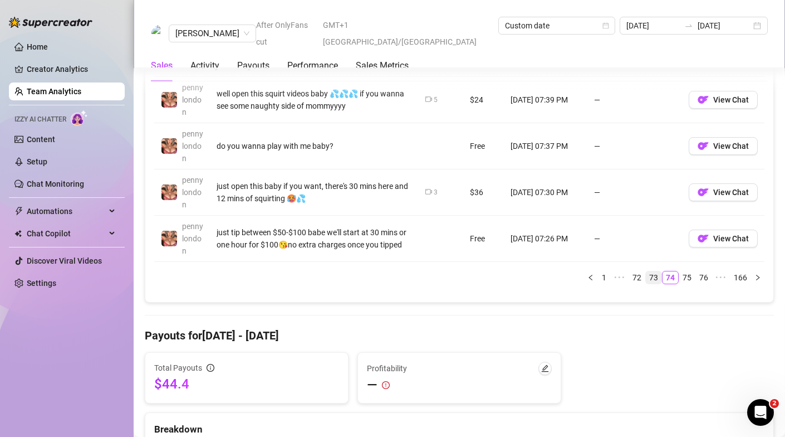
click at [654, 279] on link "73" at bounding box center [654, 277] width 16 height 12
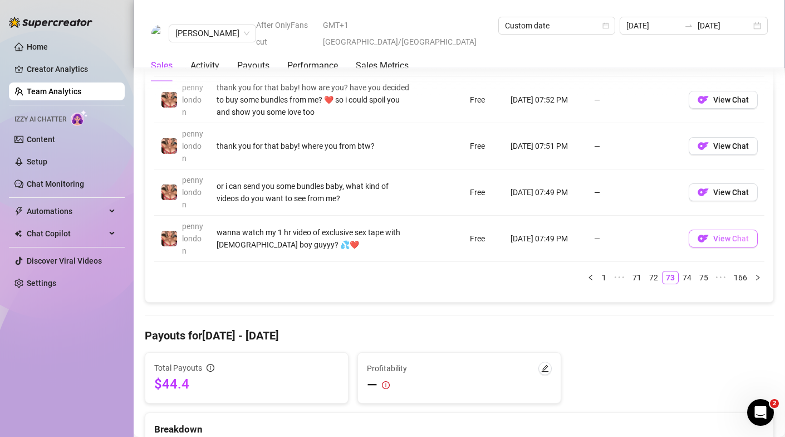
click at [718, 237] on span "View Chat" at bounding box center [731, 238] width 36 height 9
click at [654, 276] on link "72" at bounding box center [654, 277] width 16 height 12
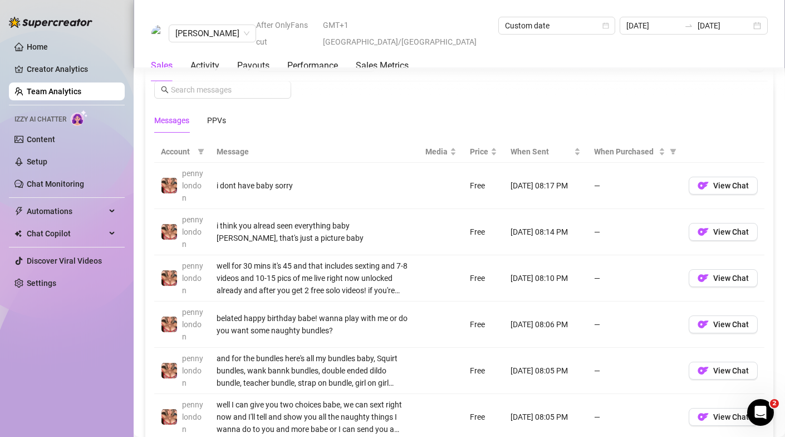
scroll to position [747, 0]
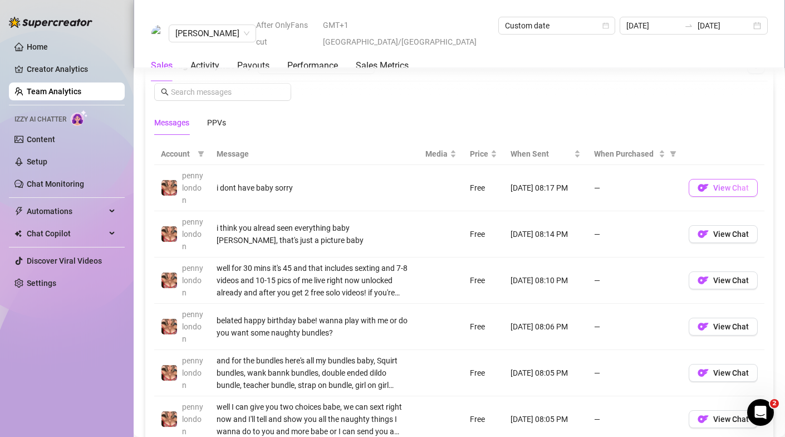
click at [727, 187] on span "View Chat" at bounding box center [731, 187] width 36 height 9
click at [719, 189] on span "View Chat" at bounding box center [731, 187] width 36 height 9
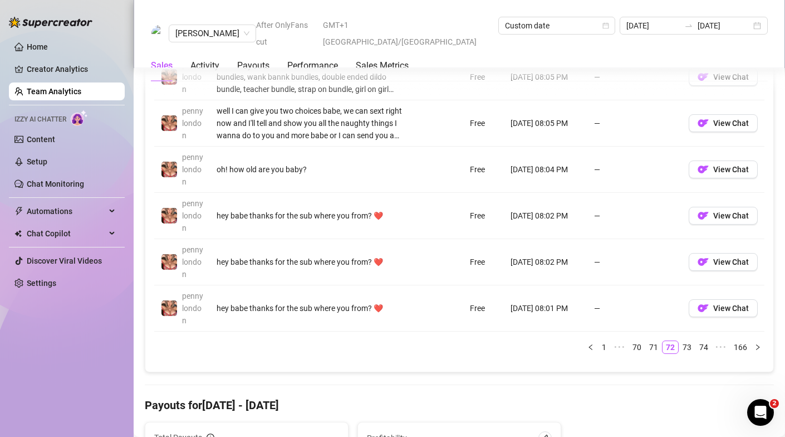
scroll to position [1047, 0]
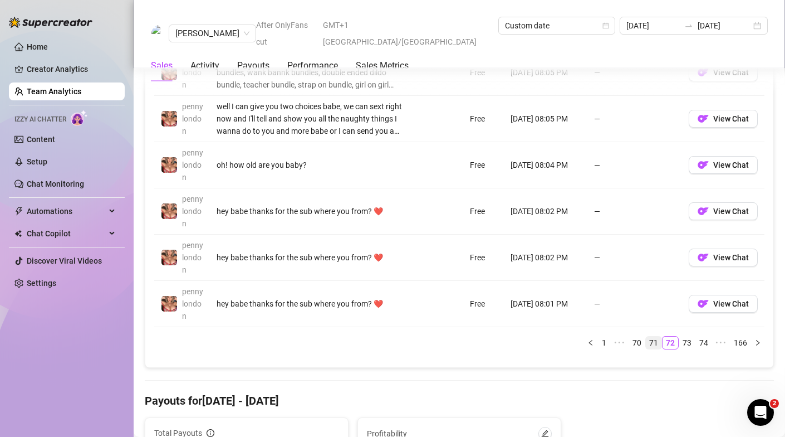
click at [655, 339] on link "71" at bounding box center [654, 342] width 16 height 12
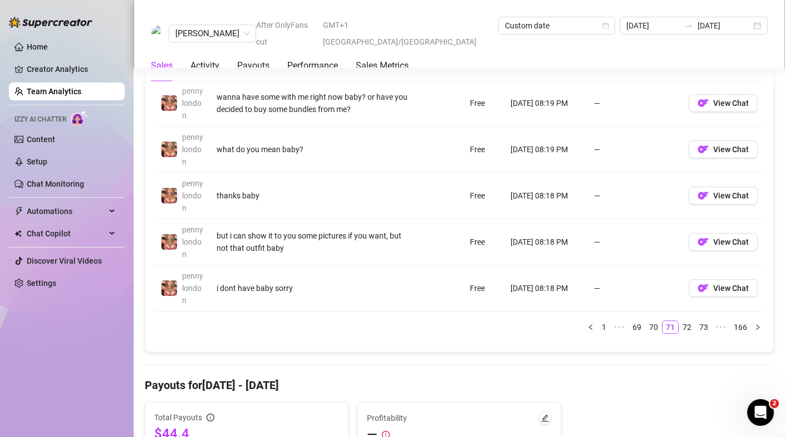
scroll to position [1067, 0]
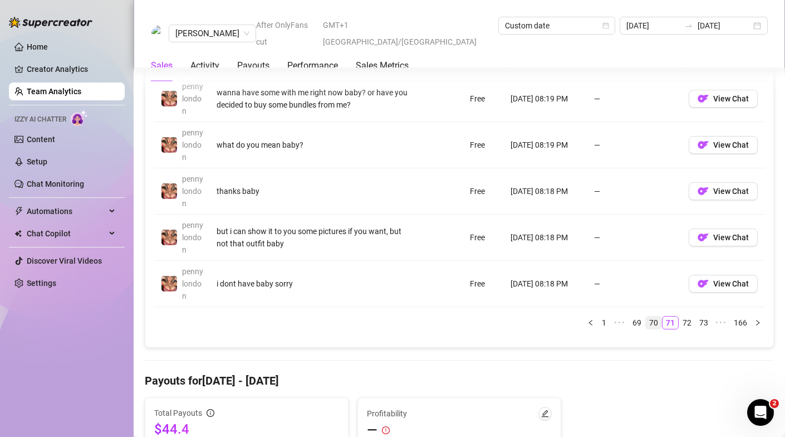
click at [656, 325] on link "70" at bounding box center [654, 322] width 16 height 12
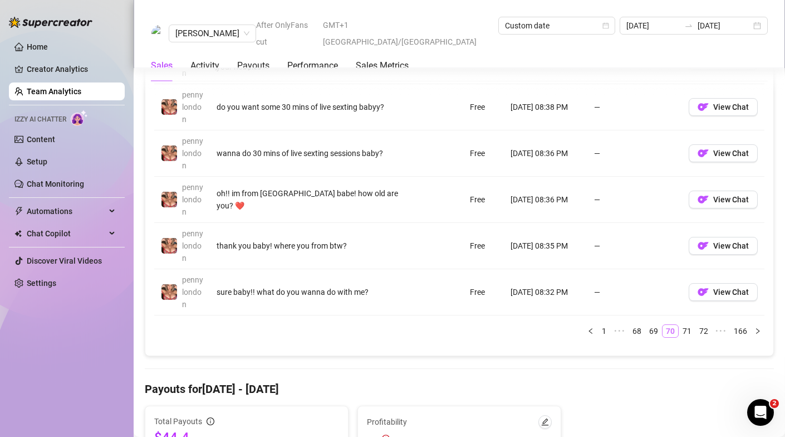
scroll to position [1077, 0]
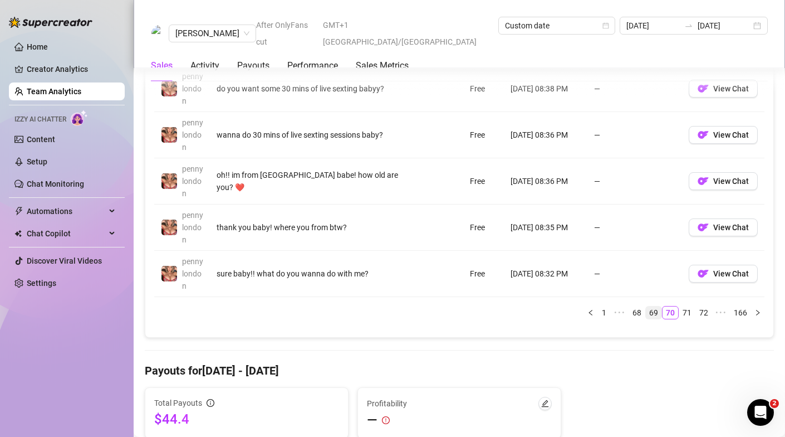
click at [650, 314] on link "69" at bounding box center [654, 312] width 16 height 12
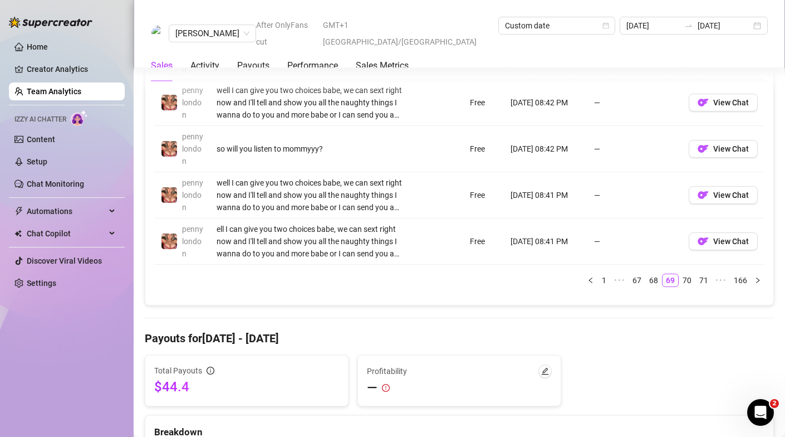
scroll to position [1110, 0]
click at [649, 280] on link "68" at bounding box center [654, 279] width 16 height 12
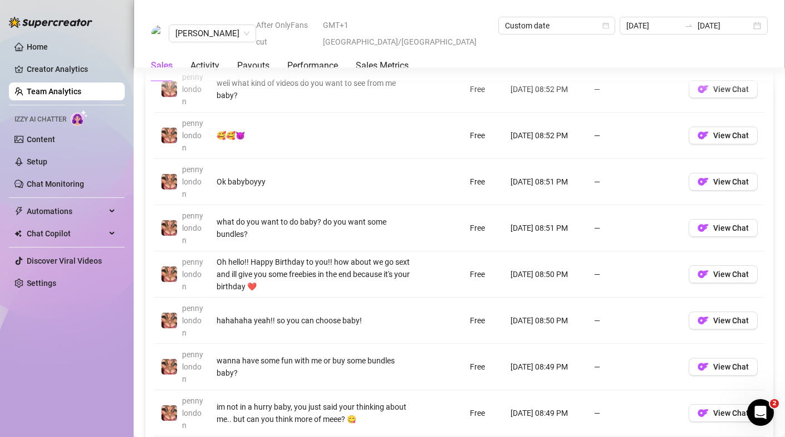
scroll to position [845, 0]
click at [721, 230] on span "View Chat" at bounding box center [731, 228] width 36 height 9
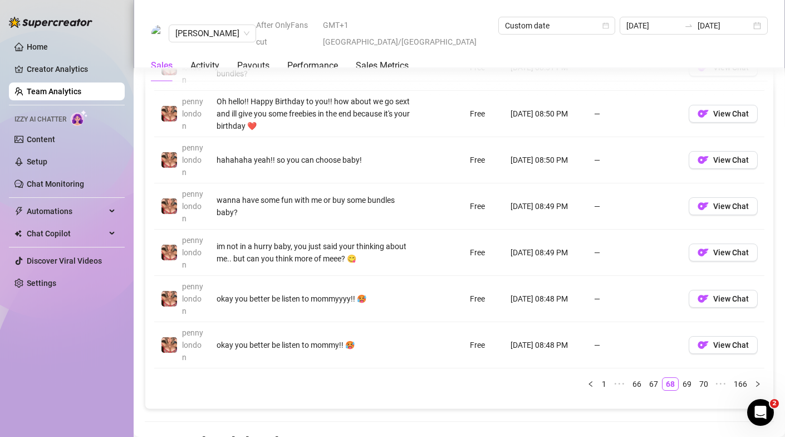
scroll to position [1006, 0]
click at [732, 293] on span "View Chat" at bounding box center [731, 297] width 36 height 9
click at [654, 384] on link "67" at bounding box center [654, 383] width 16 height 12
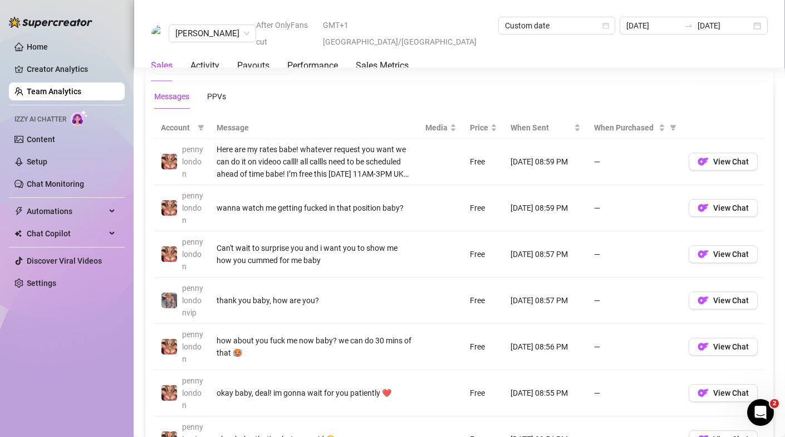
scroll to position [771, 0]
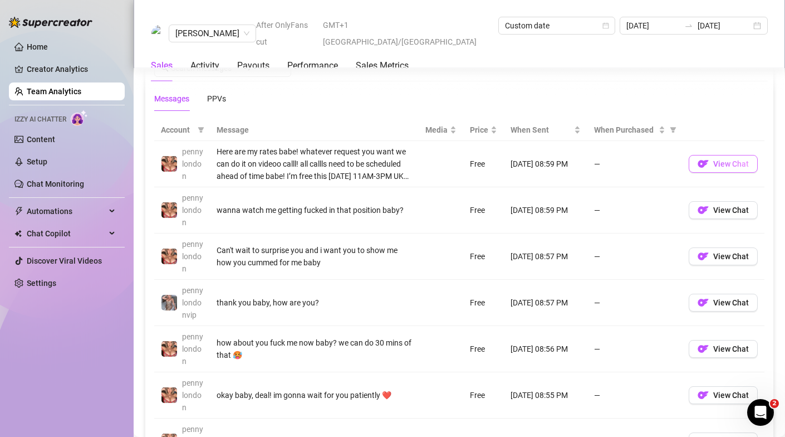
click at [723, 163] on span "View Chat" at bounding box center [731, 163] width 36 height 9
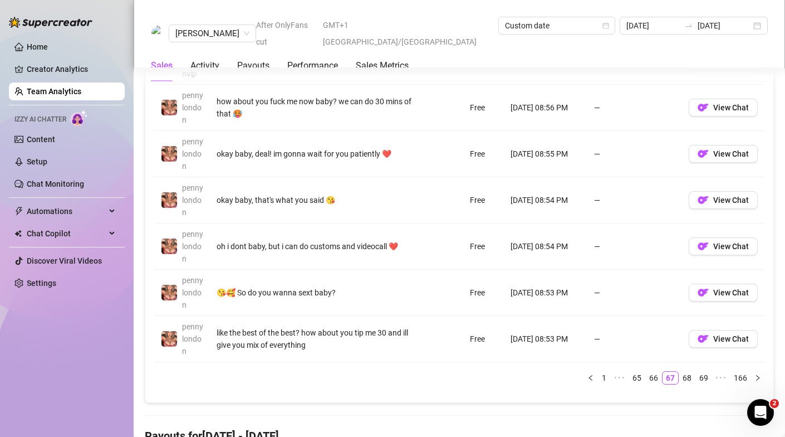
scroll to position [1014, 0]
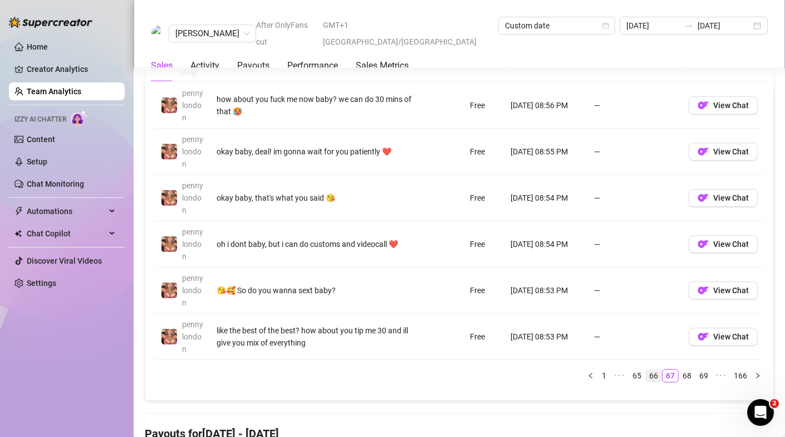
click at [653, 376] on link "66" at bounding box center [654, 375] width 16 height 12
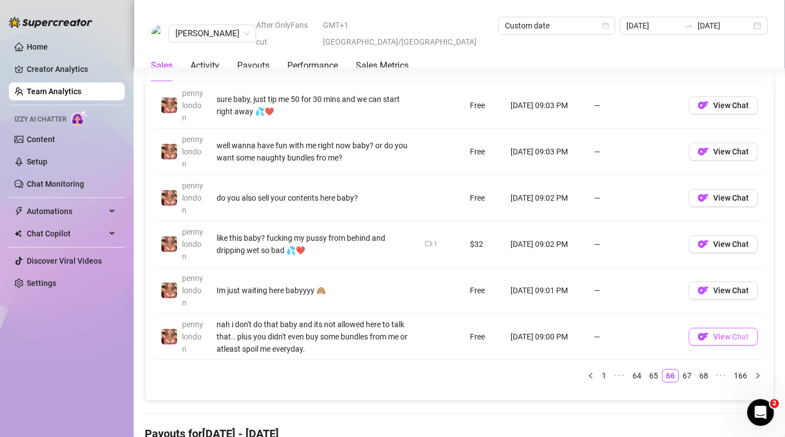
click at [727, 338] on span "View Chat" at bounding box center [731, 336] width 36 height 9
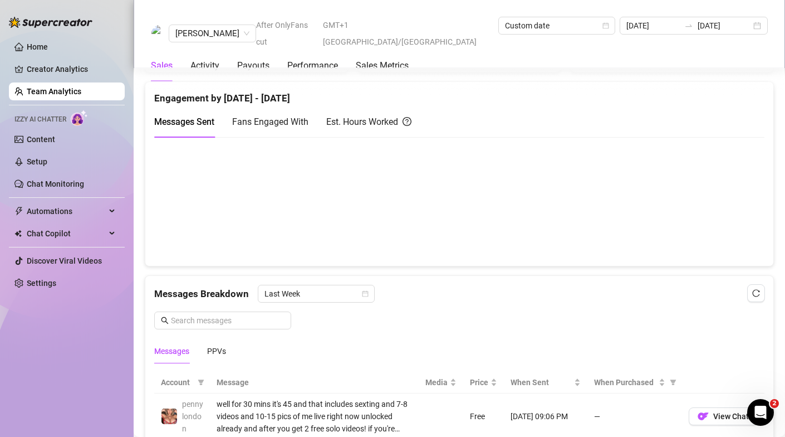
scroll to position [514, 0]
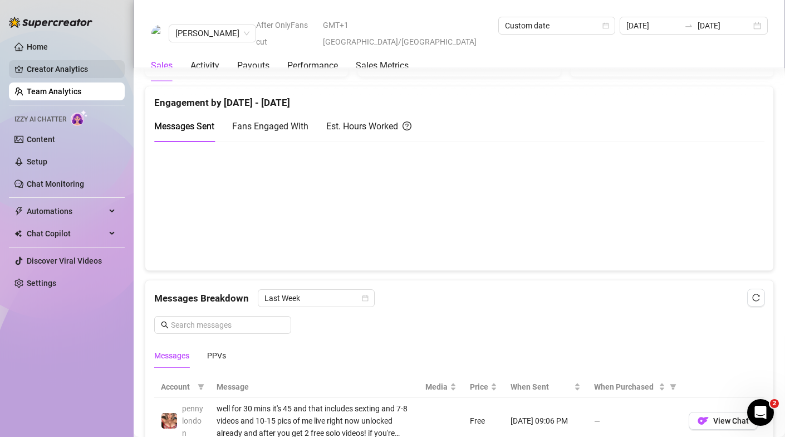
click at [67, 67] on link "Creator Analytics" at bounding box center [71, 69] width 89 height 18
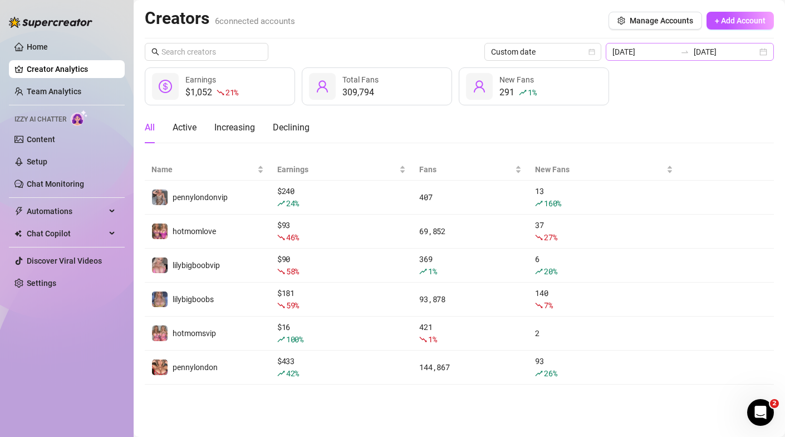
click at [761, 50] on div "[DATE] [DATE]" at bounding box center [690, 52] width 168 height 18
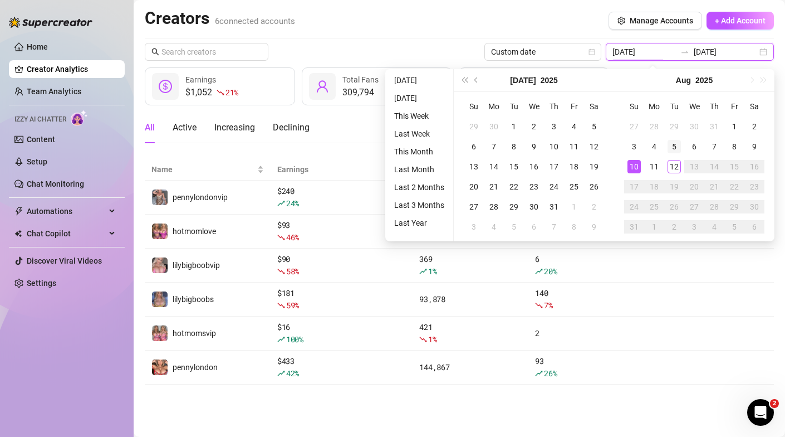
type input "[DATE]"
click at [673, 148] on div "5" at bounding box center [674, 146] width 13 height 13
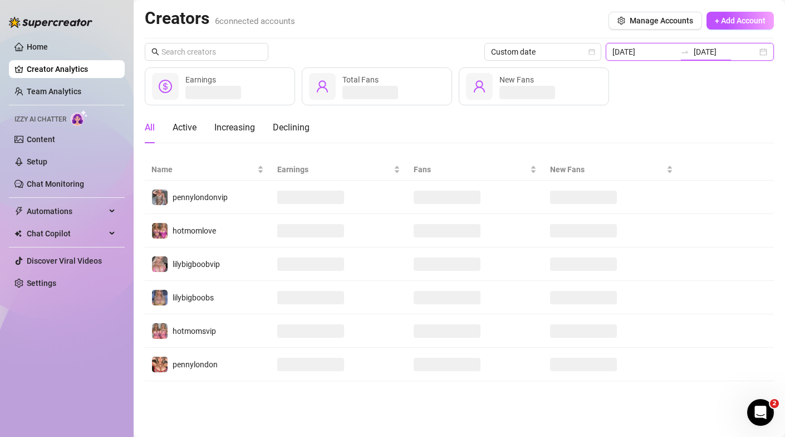
click at [766, 54] on div "[DATE] [DATE]" at bounding box center [690, 52] width 168 height 18
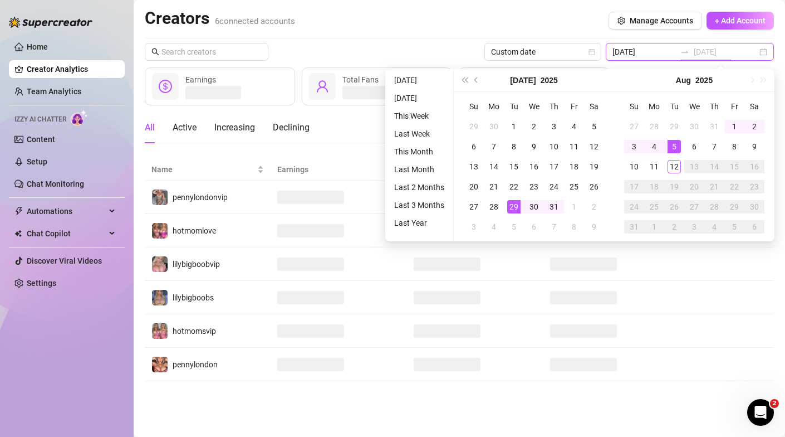
type input "[DATE]"
click at [673, 145] on div "5" at bounding box center [674, 146] width 13 height 13
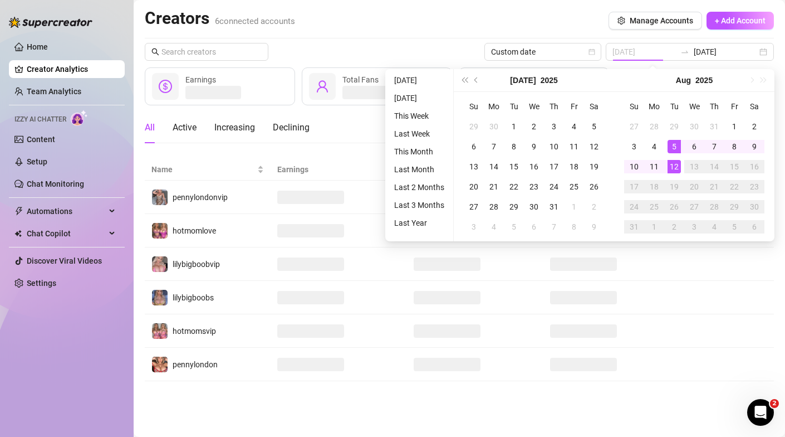
click at [672, 165] on div "12" at bounding box center [674, 166] width 13 height 13
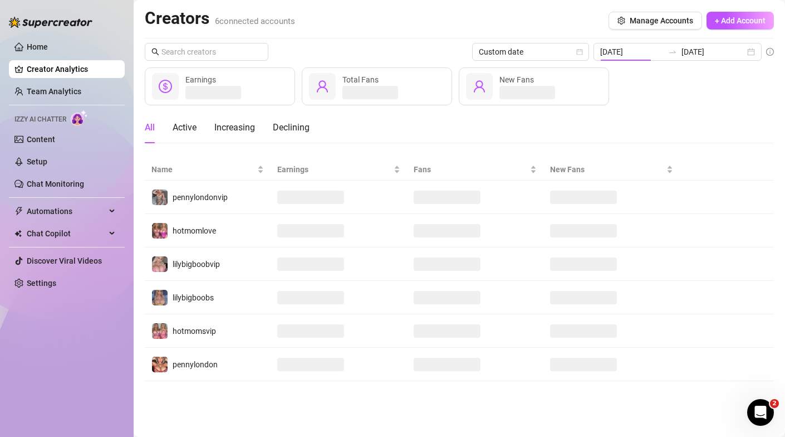
type input "[DATE]"
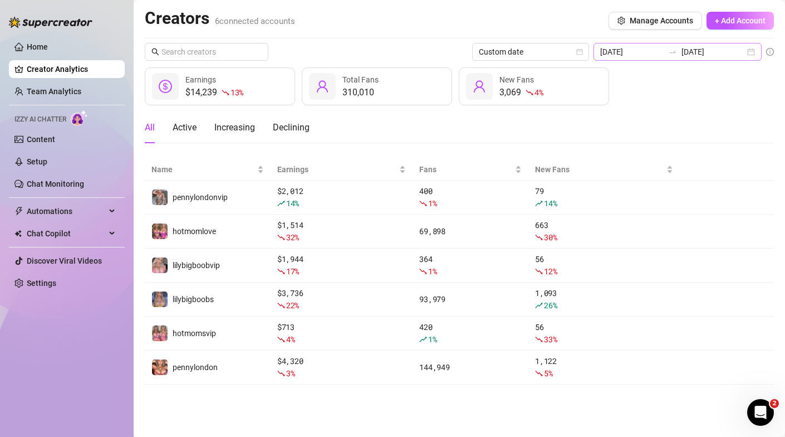
click at [751, 52] on div "[DATE] [DATE]" at bounding box center [678, 52] width 168 height 18
click at [753, 53] on div "[DATE] [DATE]" at bounding box center [678, 52] width 168 height 18
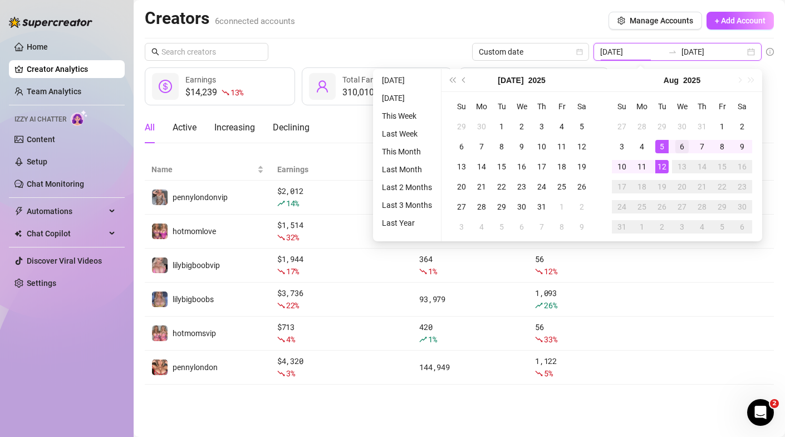
type input "[DATE]"
click at [683, 141] on div "6" at bounding box center [682, 146] width 13 height 13
type input "[DATE]"
